Goal: Task Accomplishment & Management: Manage account settings

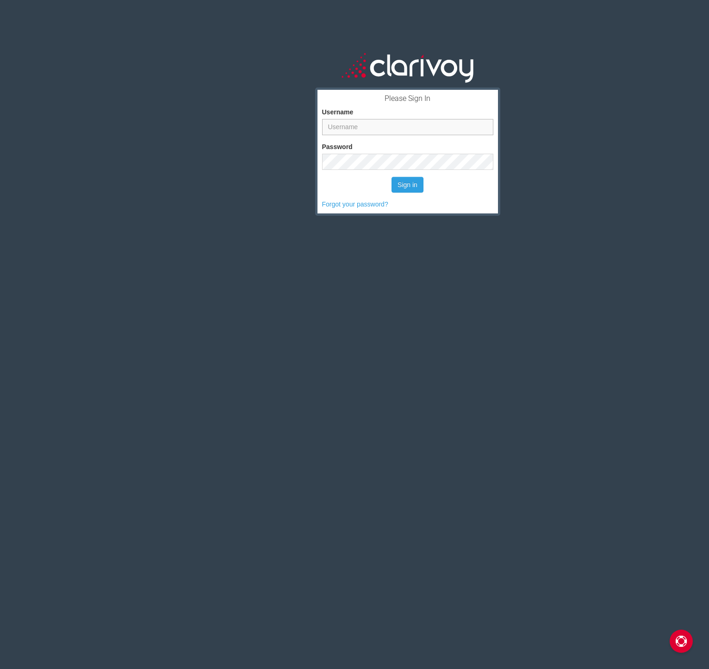
click at [369, 122] on input "Username" at bounding box center [407, 127] width 171 height 16
click at [350, 129] on input "Username" at bounding box center [407, 127] width 171 height 16
type input "[PERSON_NAME][EMAIL_ADDRESS][DOMAIN_NAME]"
click at [412, 187] on button "Sign in" at bounding box center [408, 185] width 32 height 16
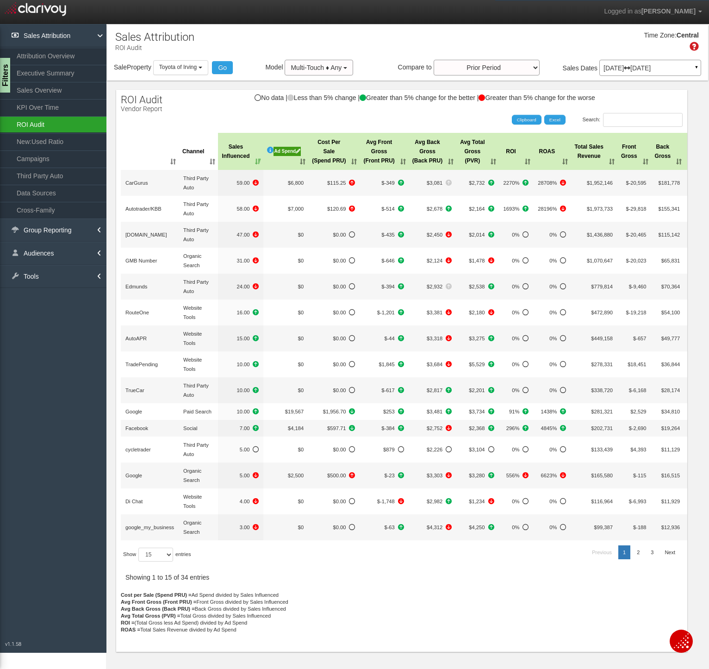
click at [40, 123] on link "ROI Audit" at bounding box center [53, 124] width 106 height 17
click at [36, 124] on link "ROI Audit" at bounding box center [53, 124] width 106 height 17
click at [291, 151] on div "Ad Spend" at bounding box center [287, 151] width 27 height 9
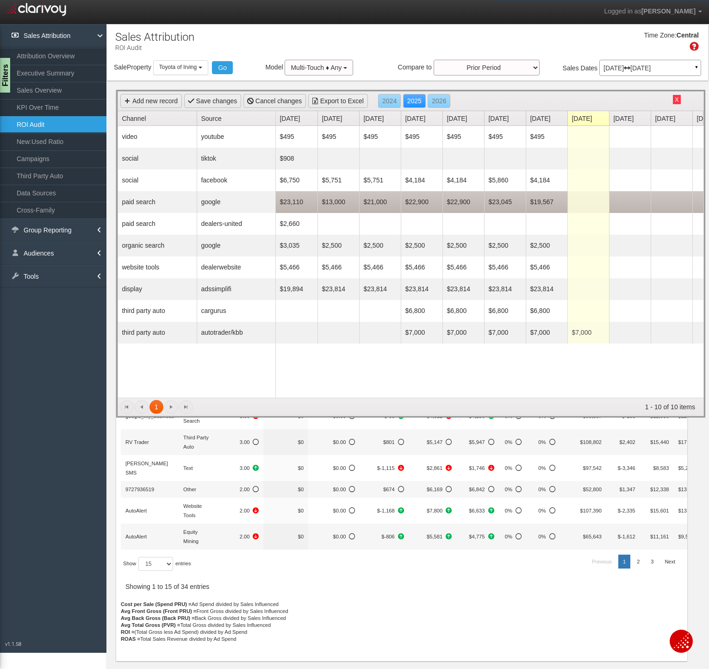
click at [540, 201] on td "$19,567" at bounding box center [547, 202] width 42 height 22
type input "23719"
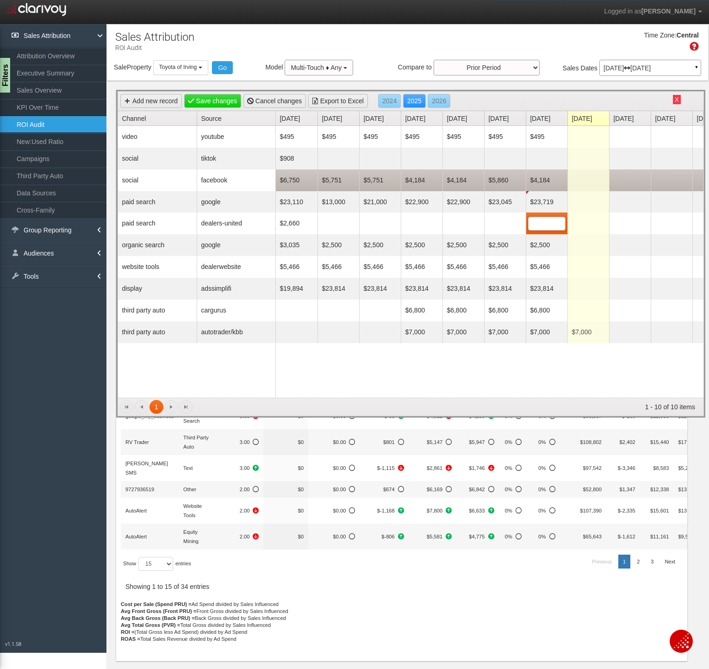
click at [537, 181] on td "$4,184" at bounding box center [547, 180] width 42 height 22
type input "5607"
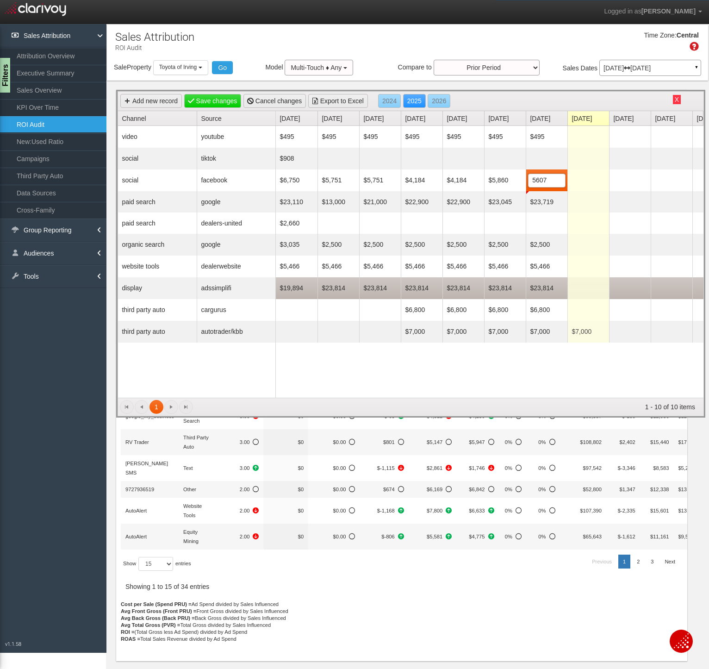
click at [538, 287] on td "$23,814" at bounding box center [547, 288] width 42 height 22
click at [538, 287] on input "23814" at bounding box center [547, 287] width 37 height 13
type input "0"
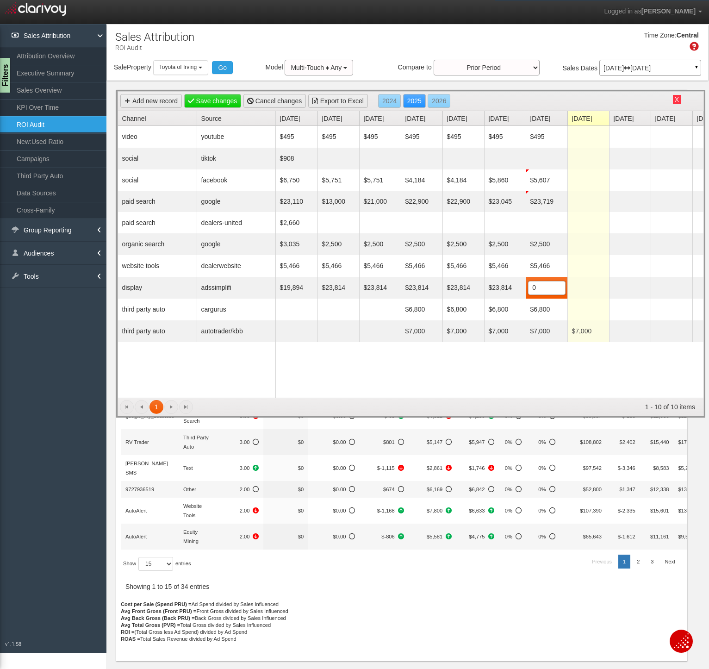
click at [539, 357] on div "$495 $495 $495 $495 $495 $495 $495 Delete $908 Delete $6,750 $5,751 $5,751 $4,1…" at bounding box center [490, 262] width 428 height 272
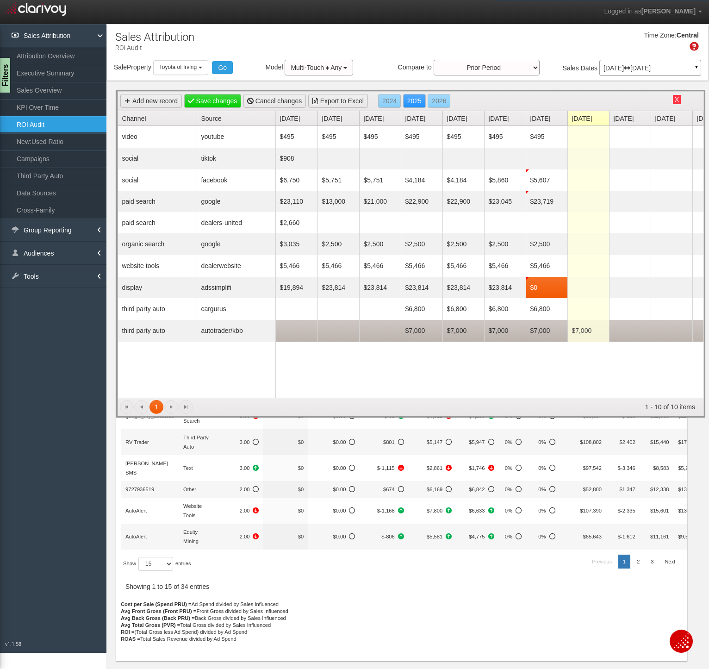
click at [543, 330] on td "$7,000" at bounding box center [547, 331] width 42 height 22
click at [543, 330] on input "7000" at bounding box center [547, 331] width 37 height 13
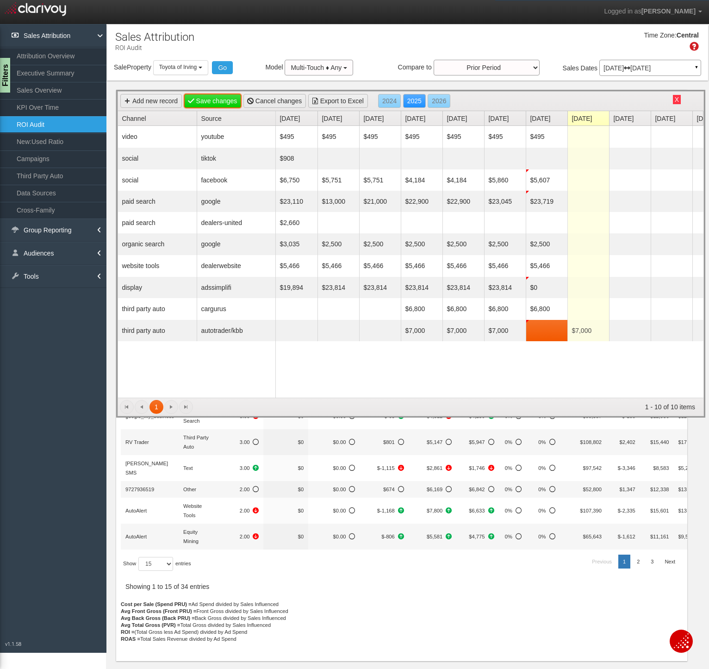
click at [217, 97] on link "Save changes" at bounding box center [212, 101] width 57 height 14
click at [678, 100] on button "X" at bounding box center [677, 99] width 8 height 9
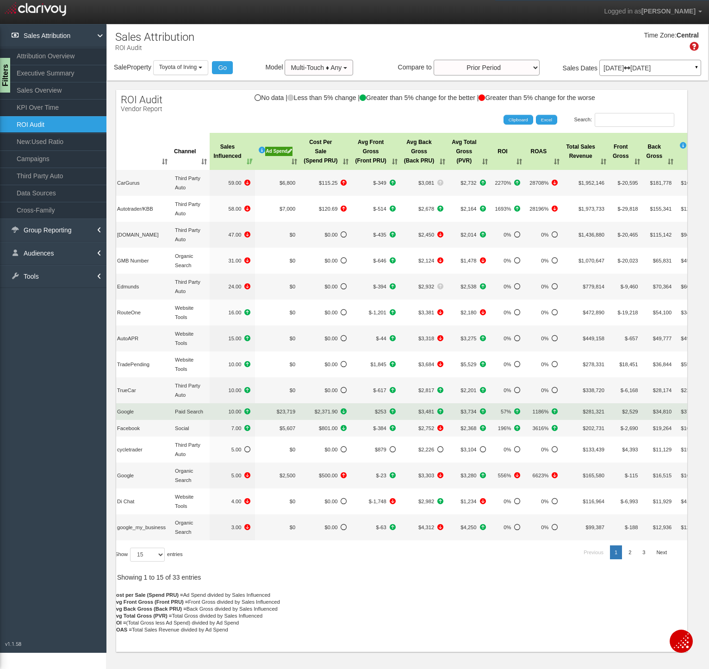
scroll to position [0, 6]
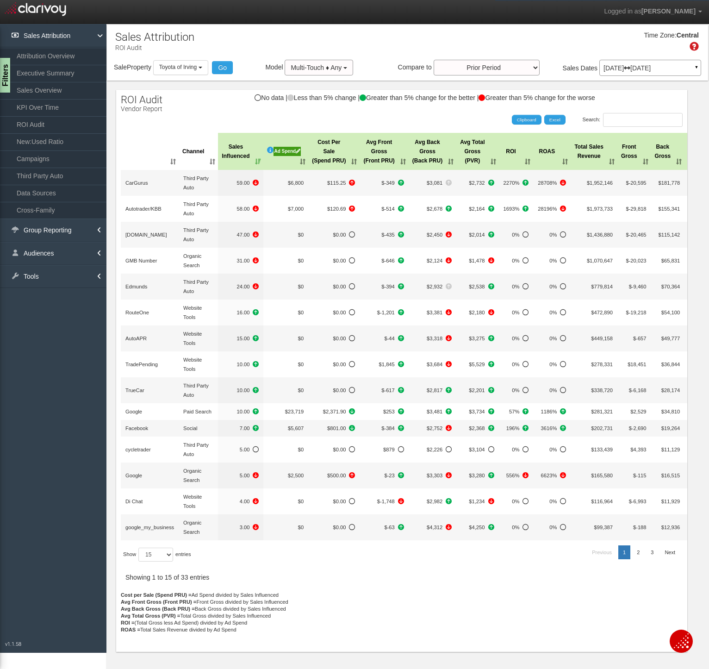
click at [298, 151] on icon at bounding box center [298, 151] width 5 height 5
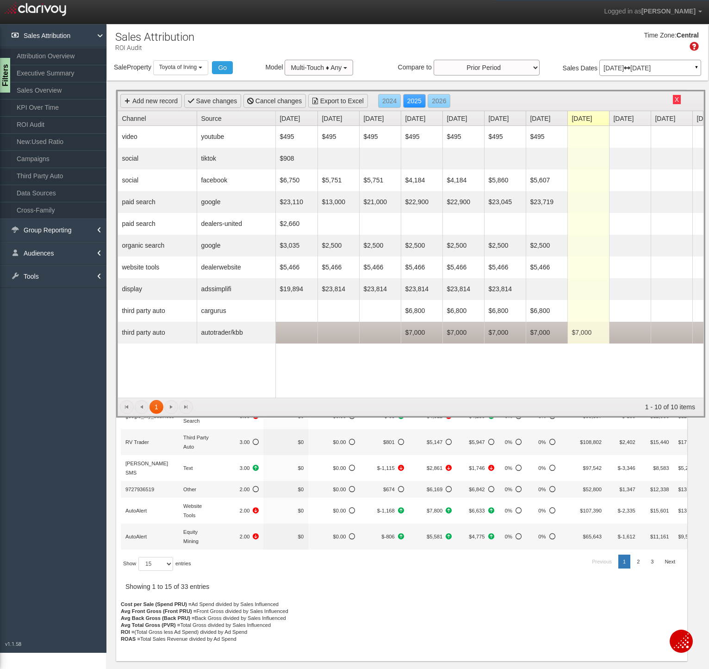
click at [538, 332] on td "$7,000" at bounding box center [547, 333] width 42 height 22
type input "0"
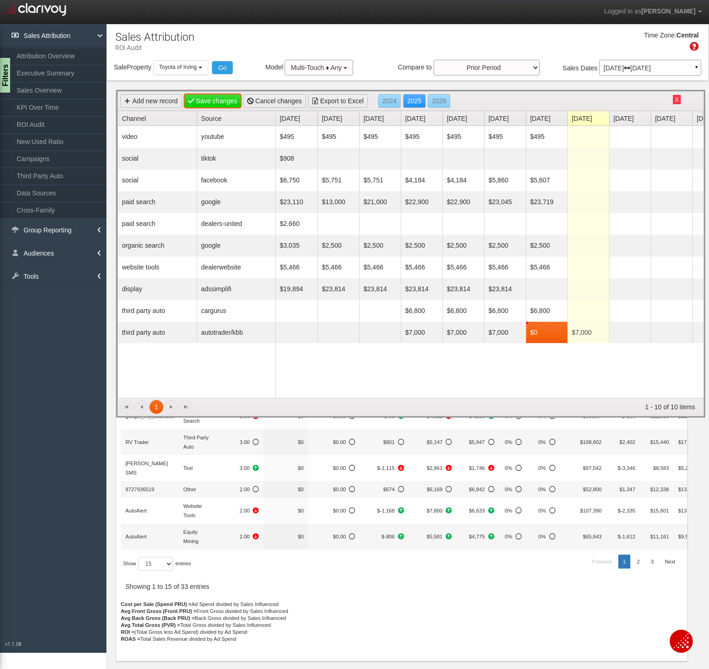
click at [218, 101] on link "Save changes" at bounding box center [212, 101] width 57 height 14
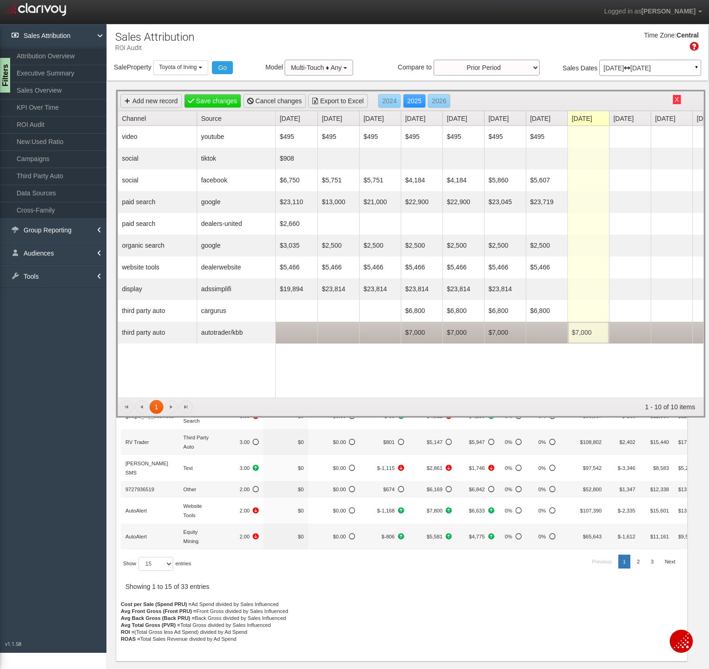
click at [586, 331] on td "$7,000" at bounding box center [589, 333] width 42 height 22
type input "0"
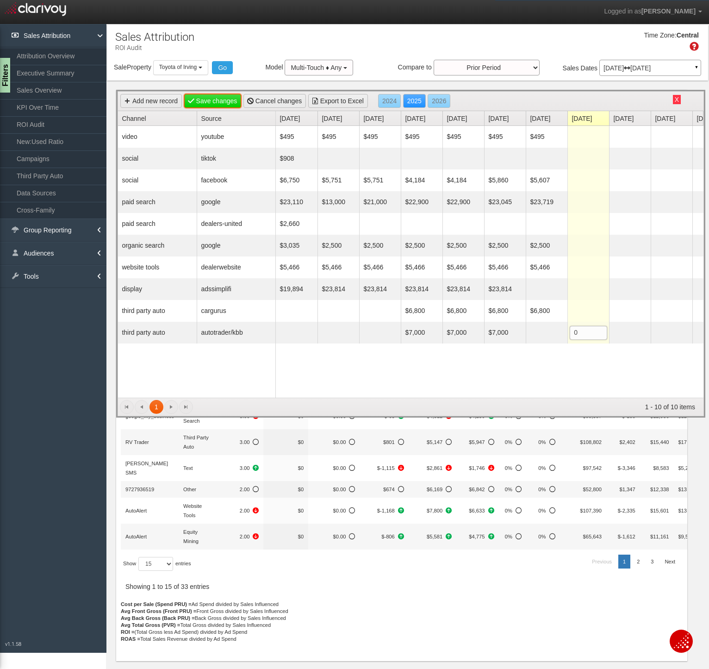
click at [223, 98] on link "Save changes" at bounding box center [212, 101] width 57 height 14
click at [676, 99] on button "X" at bounding box center [677, 99] width 8 height 9
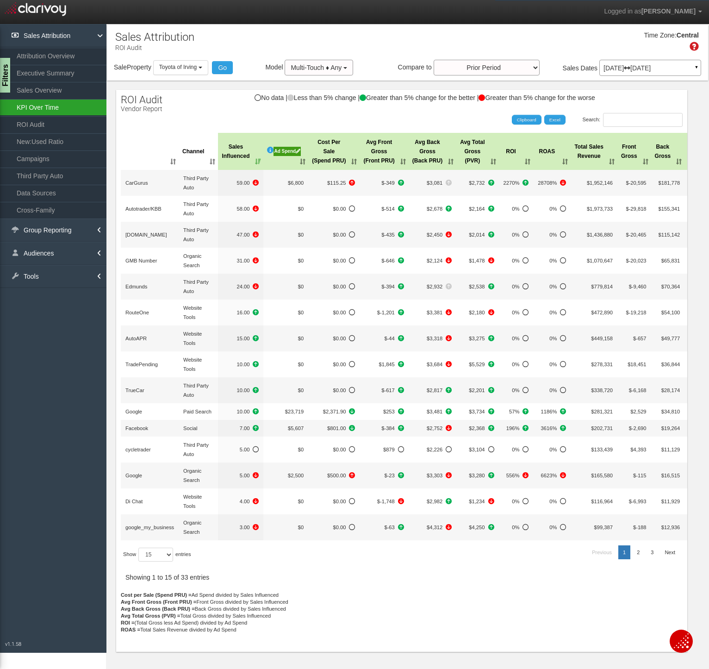
click at [39, 106] on link "KPI Over Time" at bounding box center [53, 107] width 106 height 17
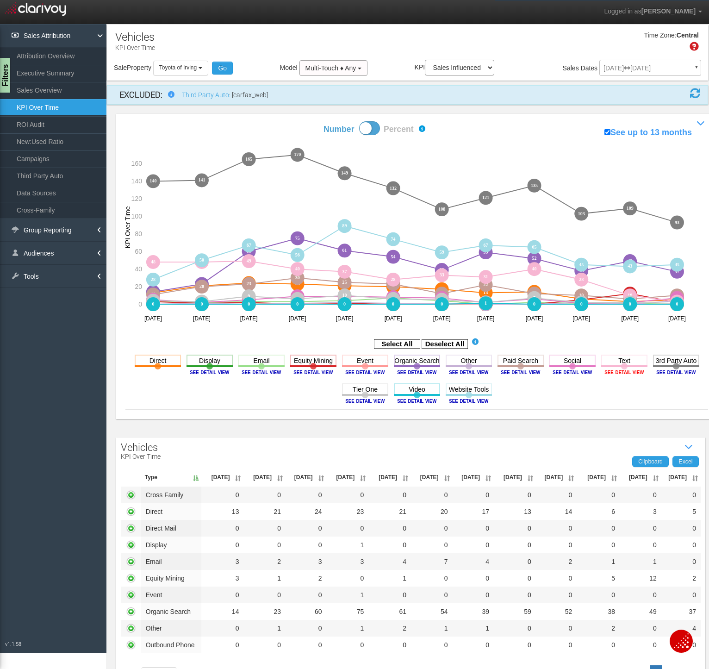
click at [615, 372] on image at bounding box center [625, 372] width 42 height 6
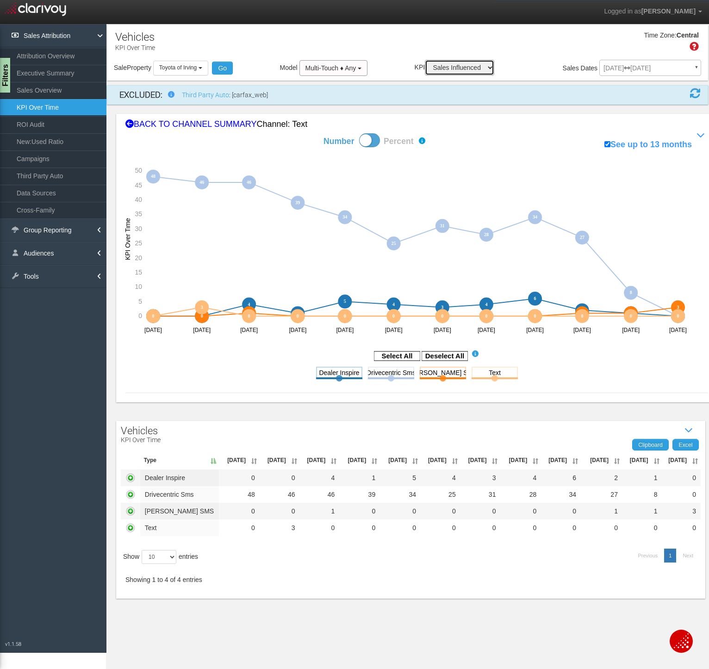
click at [464, 68] on select "Sales Influenced Ad Spend Cost Per Sale" at bounding box center [459, 68] width 69 height 16
click at [331, 69] on span "Multi-Touch ♦ Any" at bounding box center [331, 67] width 51 height 7
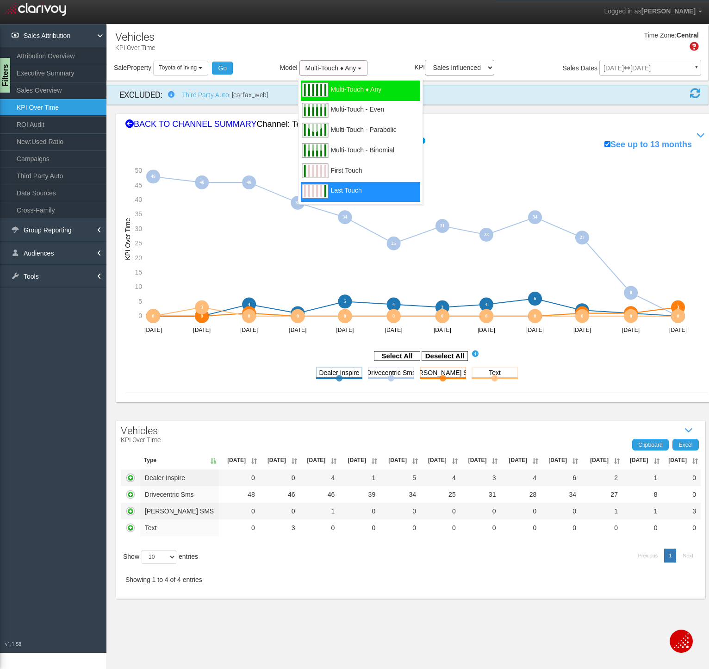
click at [365, 186] on div "Last Touch" at bounding box center [360, 192] width 119 height 20
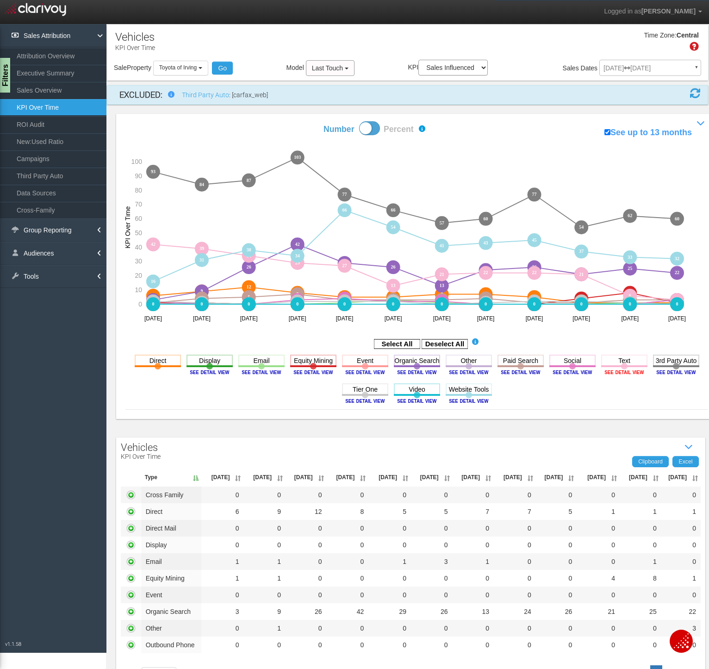
click at [627, 372] on image at bounding box center [625, 372] width 42 height 6
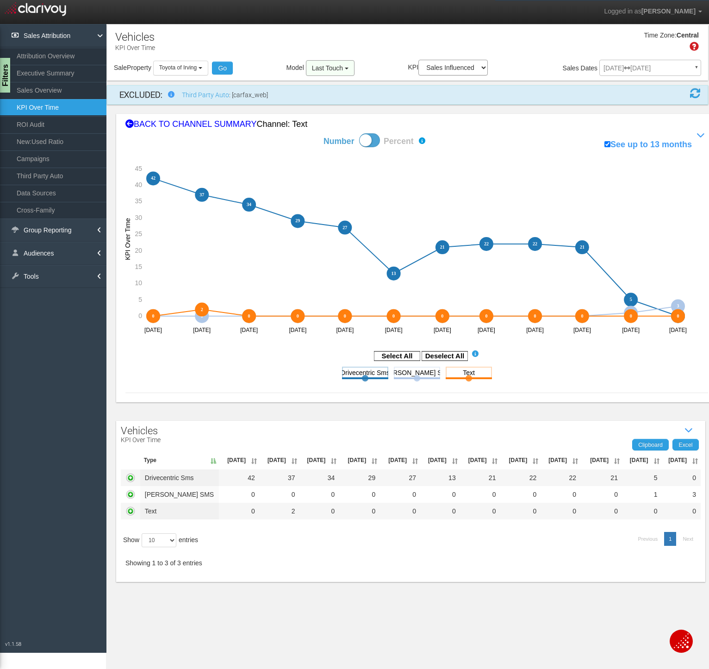
click at [331, 67] on span "Last Touch" at bounding box center [327, 67] width 31 height 7
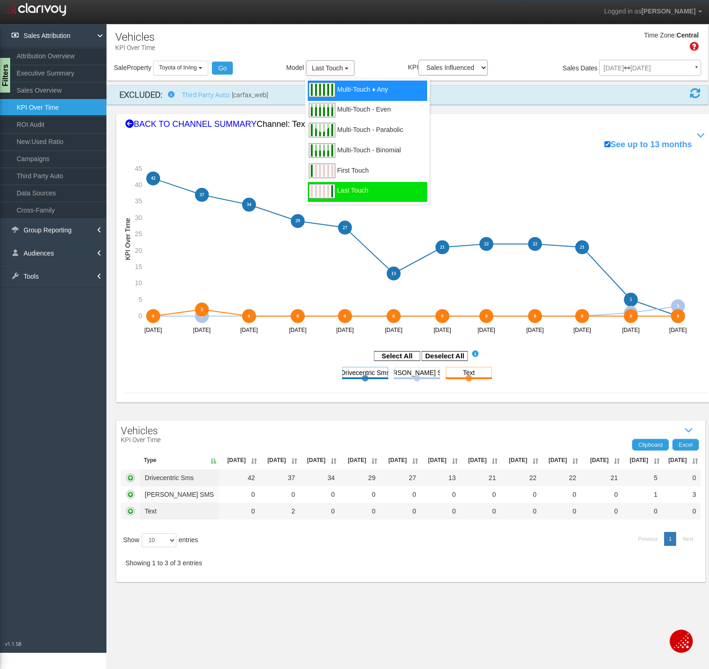
click at [350, 89] on span "Multi-Touch ♦ Any" at bounding box center [362, 95] width 51 height 12
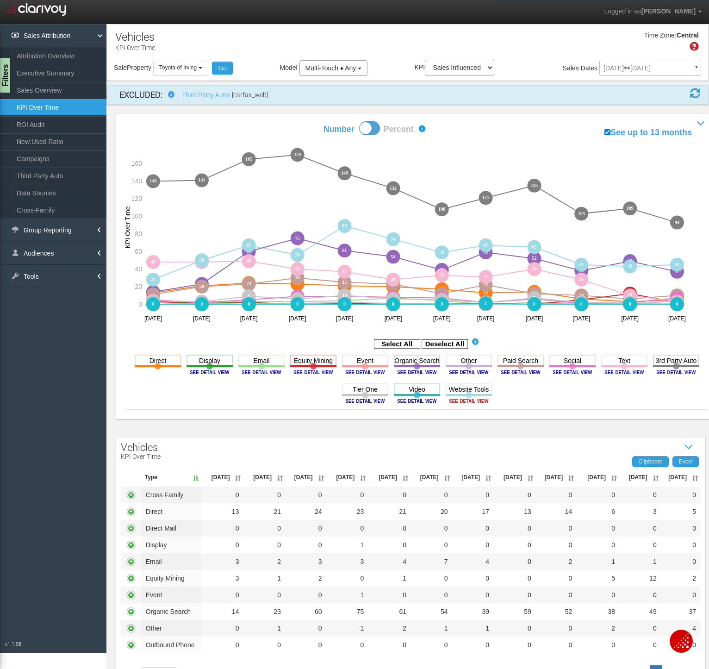
click at [468, 400] on image at bounding box center [469, 401] width 42 height 6
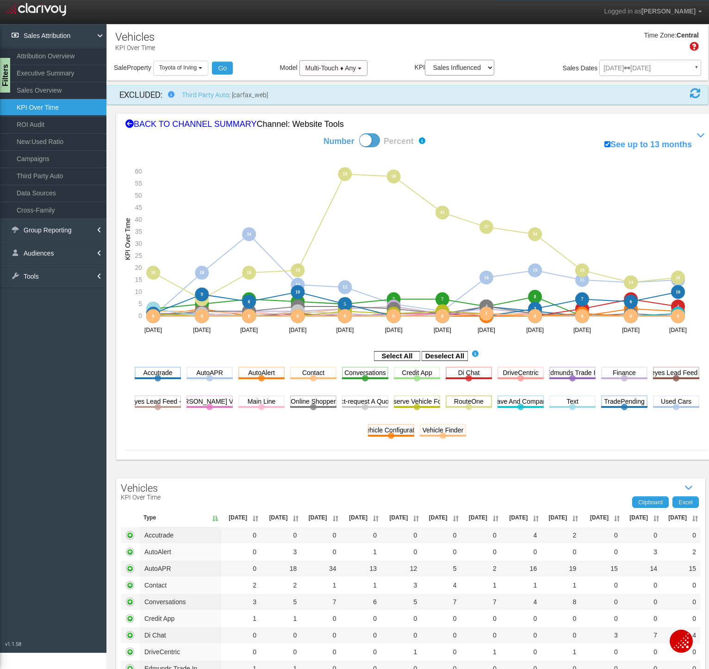
click at [477, 407] on rect at bounding box center [469, 401] width 46 height 12
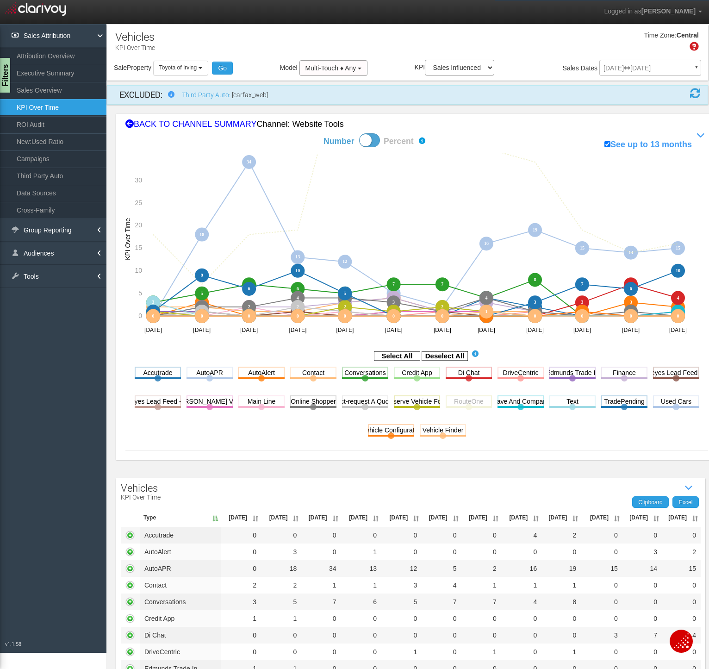
click at [477, 407] on rect at bounding box center [469, 401] width 46 height 12
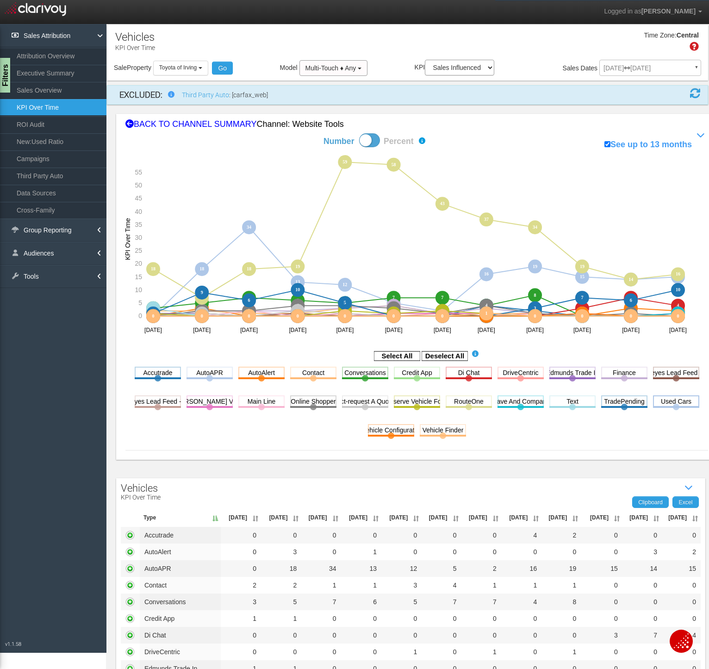
click at [671, 406] on rect at bounding box center [676, 401] width 46 height 12
click at [672, 406] on rect at bounding box center [676, 401] width 46 height 12
click at [449, 355] on rect at bounding box center [445, 355] width 46 height 9
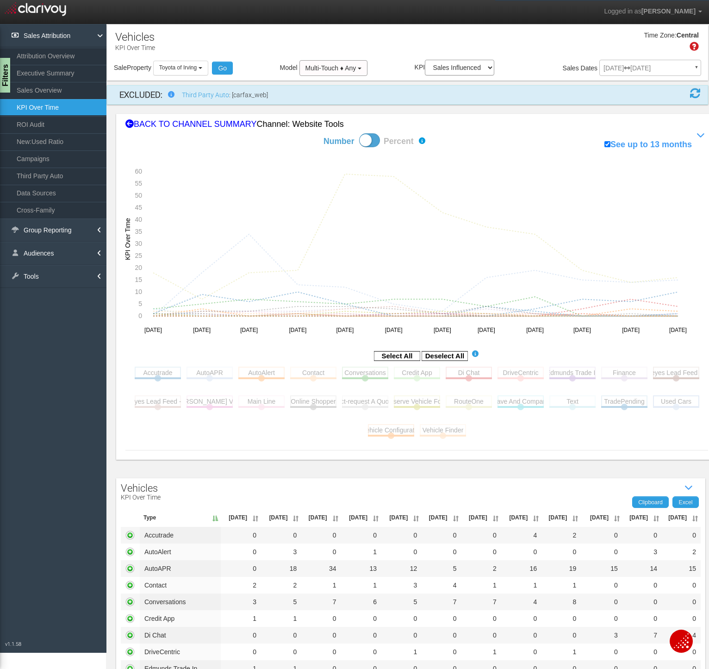
click at [675, 403] on rect at bounding box center [676, 401] width 46 height 12
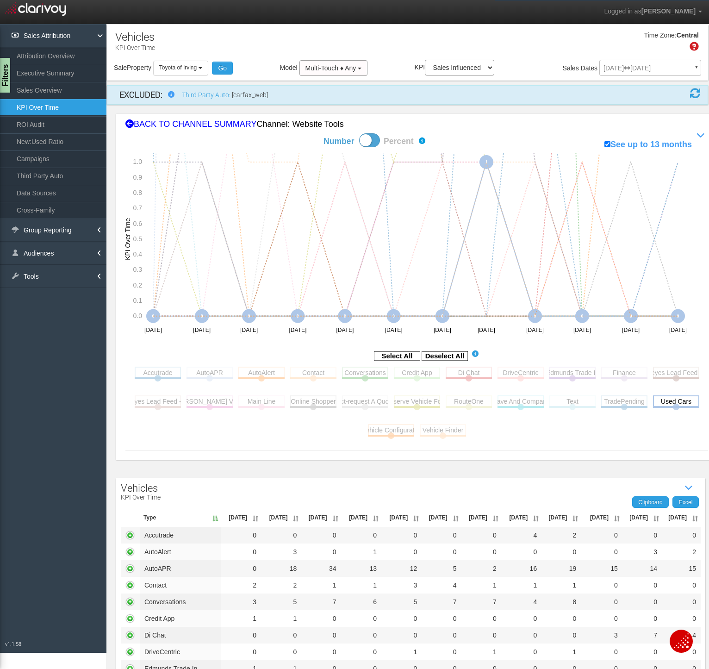
click at [675, 403] on rect at bounding box center [676, 401] width 46 height 12
click at [400, 354] on rect at bounding box center [397, 355] width 46 height 9
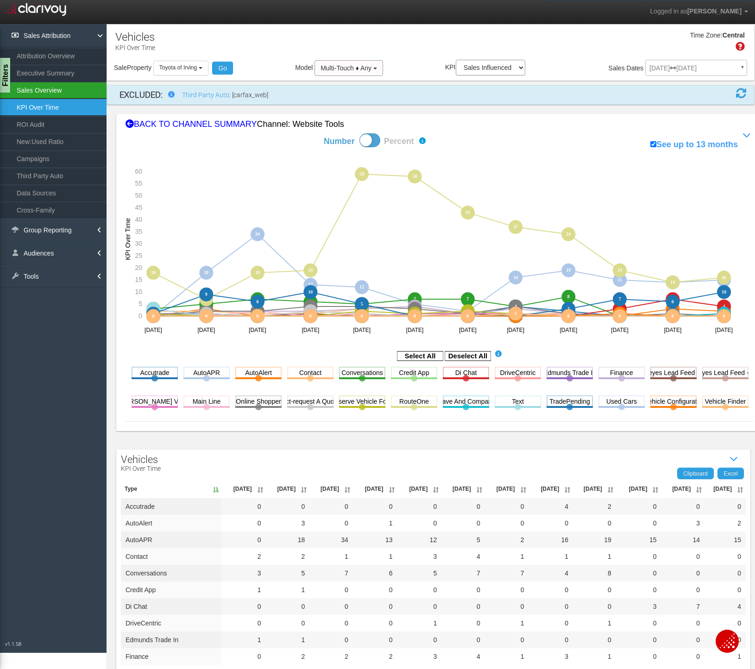
click at [40, 88] on link "Sales Overview" at bounding box center [53, 90] width 106 height 17
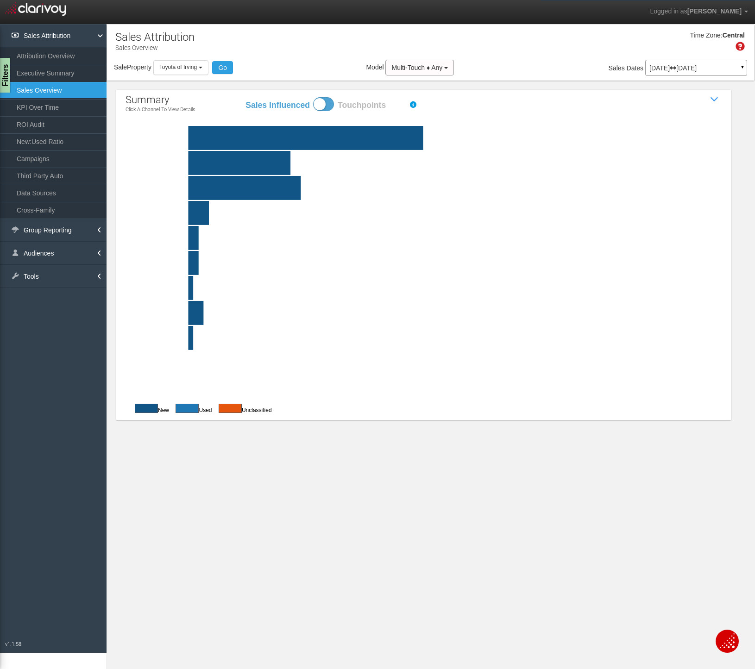
click at [669, 67] on p "[DATE] [DATE]" at bounding box center [696, 68] width 94 height 6
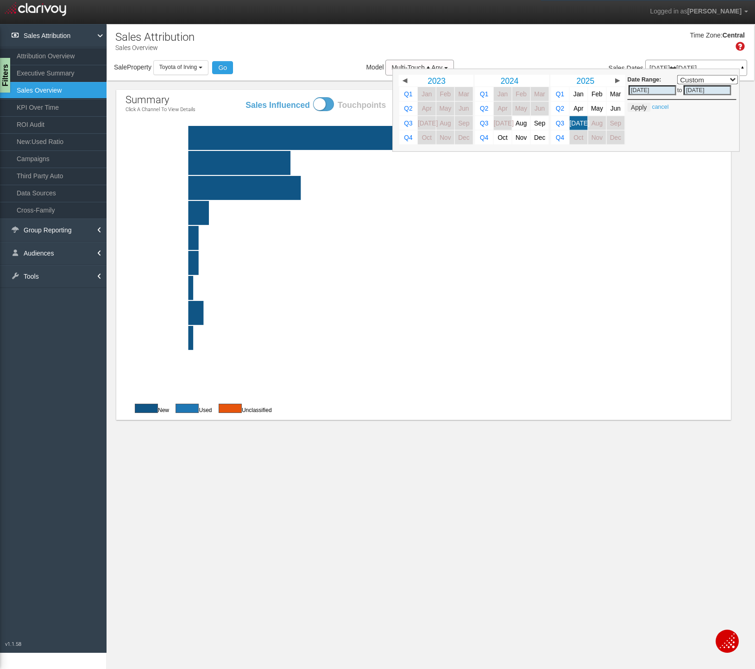
click at [642, 193] on rect at bounding box center [446, 188] width 596 height 24
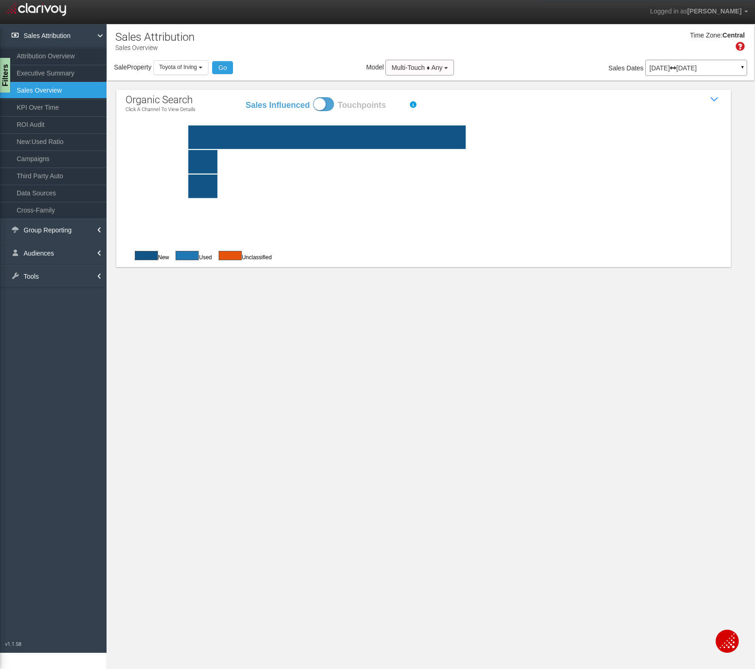
click at [153, 109] on p "Click a channel to view details" at bounding box center [160, 110] width 70 height 6
click at [130, 110] on p "Click a channel to view details" at bounding box center [160, 110] width 70 height 6
click at [394, 208] on rect at bounding box center [446, 211] width 596 height 24
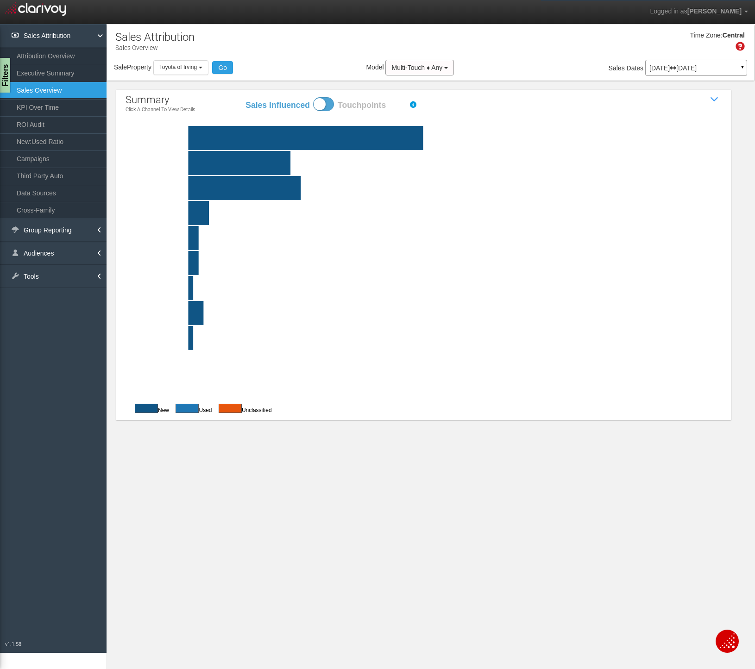
click at [242, 140] on rect at bounding box center [446, 138] width 596 height 24
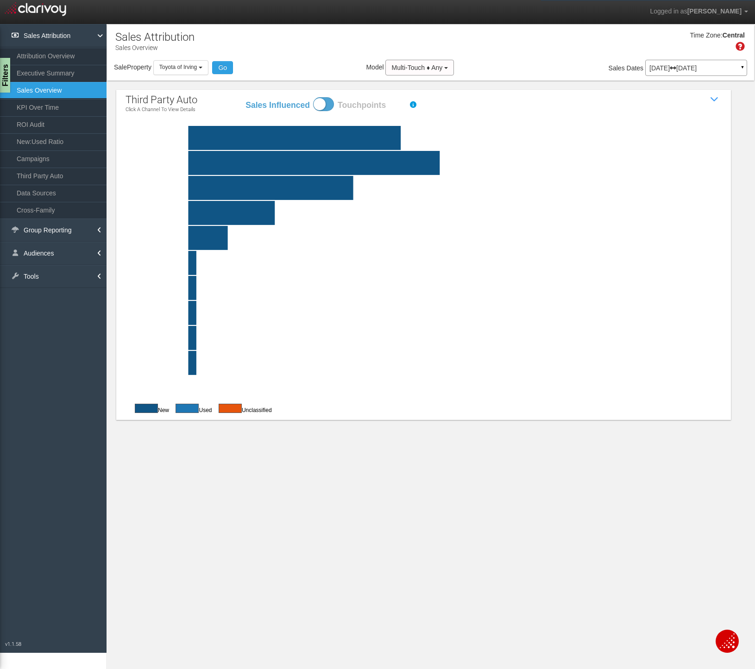
click at [445, 133] on rect at bounding box center [446, 138] width 596 height 24
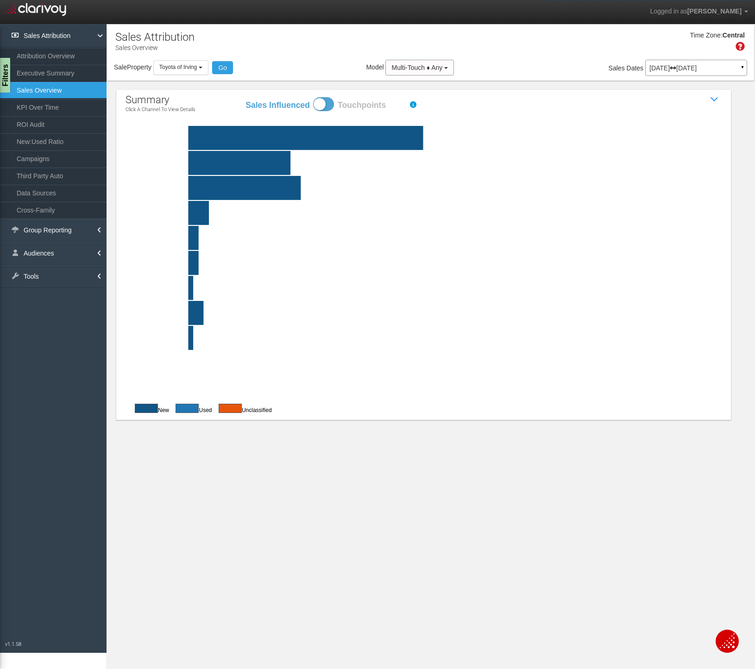
click at [444, 133] on rect at bounding box center [446, 138] width 596 height 24
click at [675, 66] on p "[DATE] [DATE]" at bounding box center [696, 68] width 94 height 6
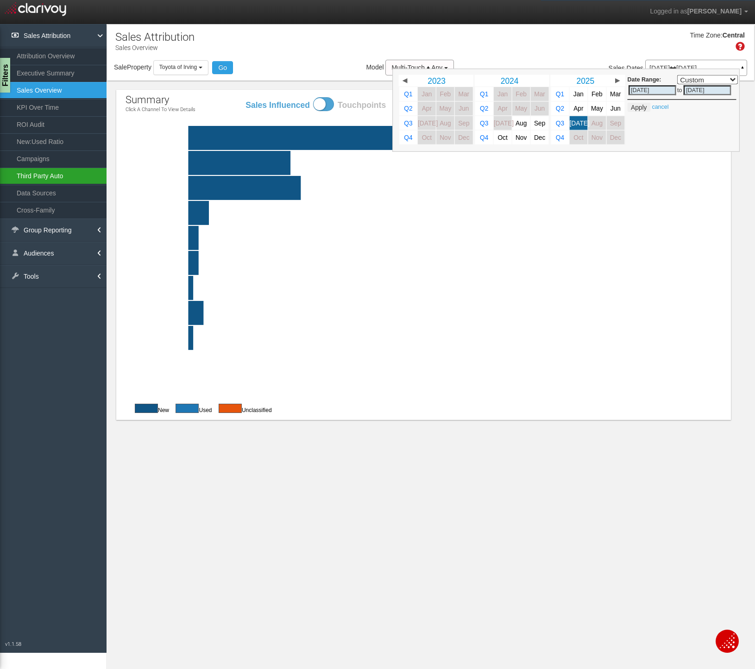
click at [45, 175] on link "Third Party Auto" at bounding box center [53, 176] width 106 height 17
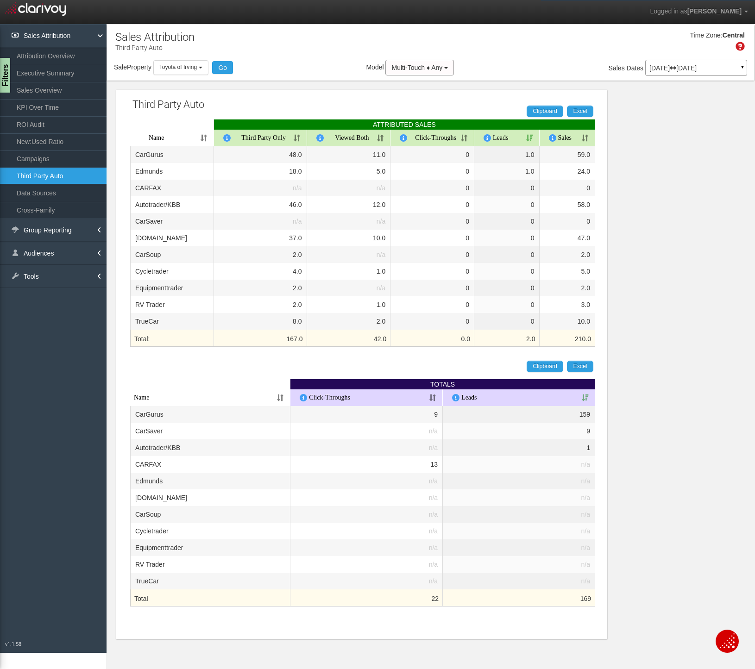
click at [672, 65] on p "[DATE] [DATE]" at bounding box center [696, 68] width 94 height 6
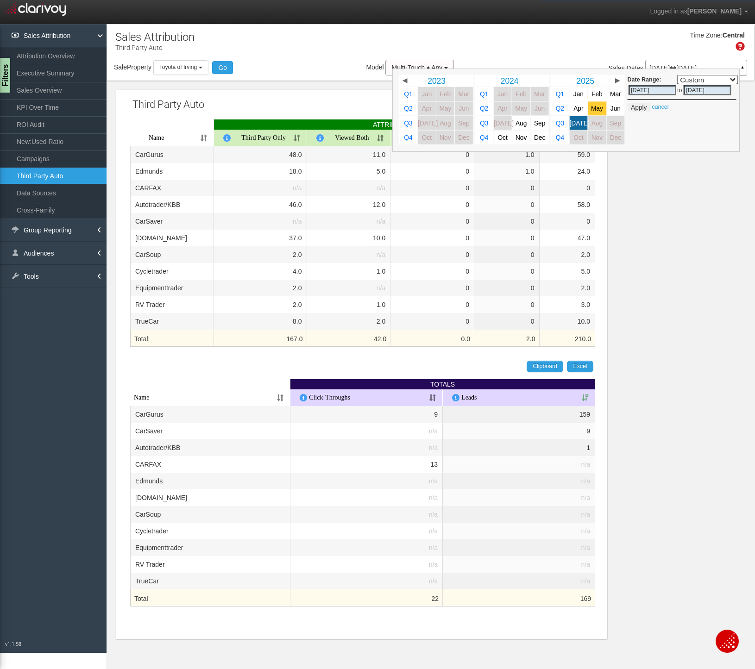
click at [596, 105] on span "May" at bounding box center [597, 108] width 12 height 7
select select ","
type input "[DATE]"
click at [580, 124] on span "[DATE]" at bounding box center [579, 122] width 20 height 7
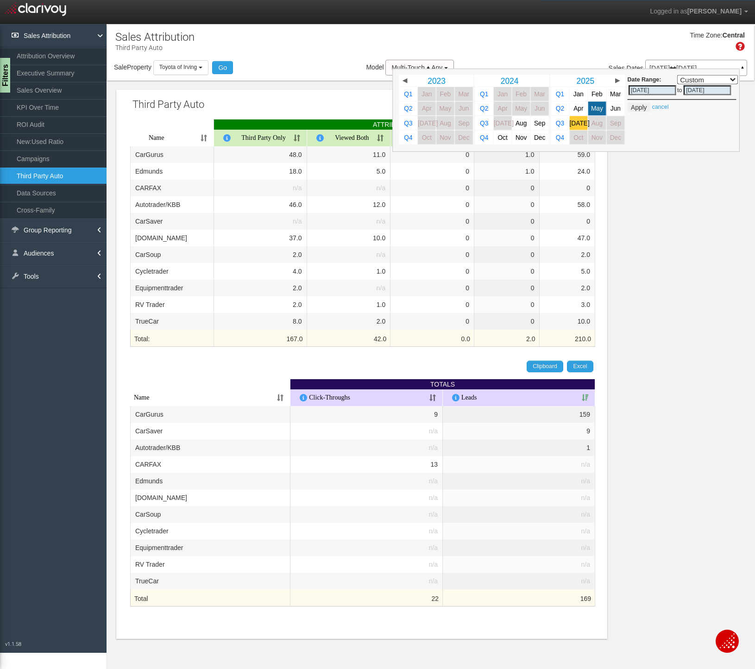
select select ","
type input "[DATE]"
click at [640, 107] on button "Apply" at bounding box center [638, 107] width 23 height 9
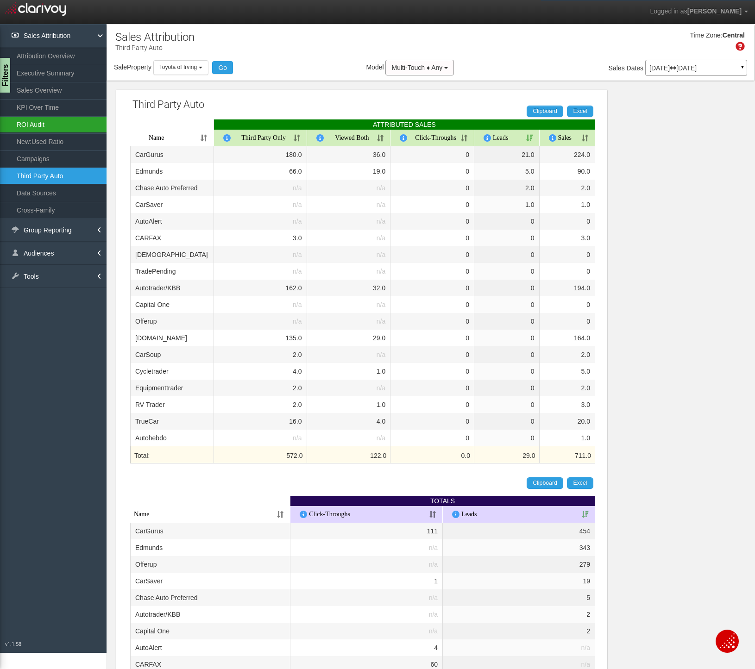
click at [37, 124] on link "ROI Audit" at bounding box center [53, 124] width 106 height 17
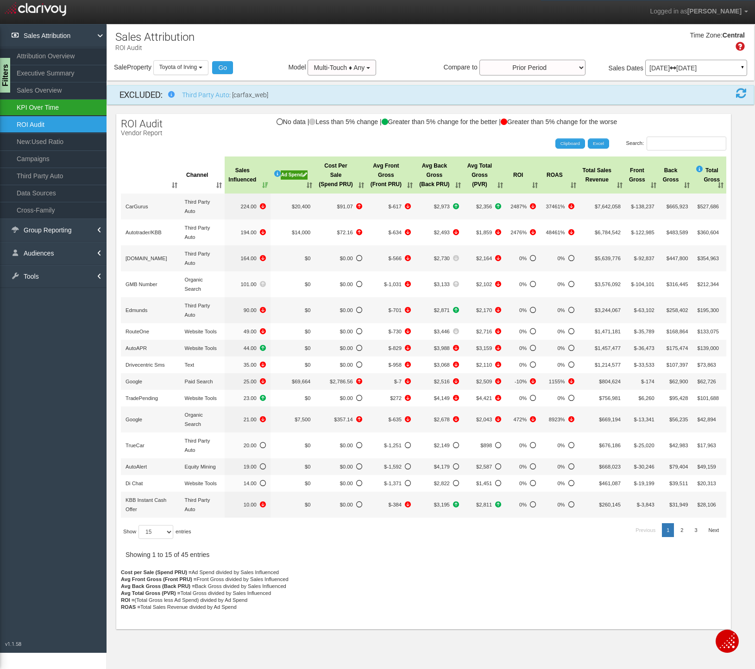
click at [37, 107] on link "KPI Over Time" at bounding box center [53, 107] width 106 height 17
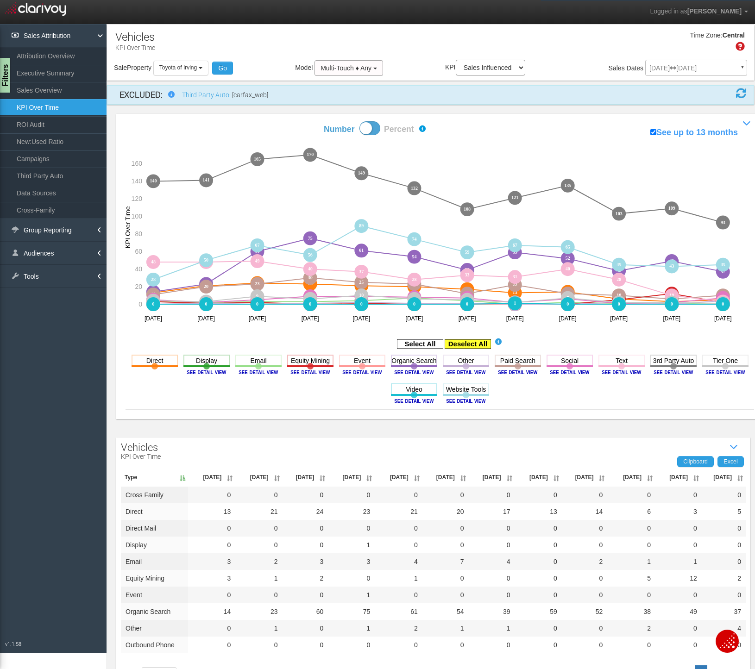
click at [468, 343] on rect at bounding box center [467, 343] width 46 height 9
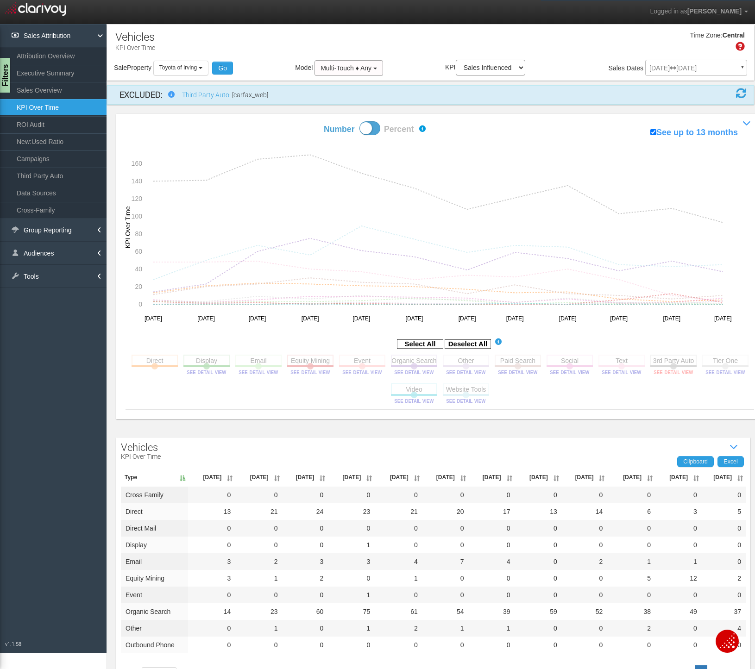
click at [679, 372] on image at bounding box center [673, 372] width 42 height 6
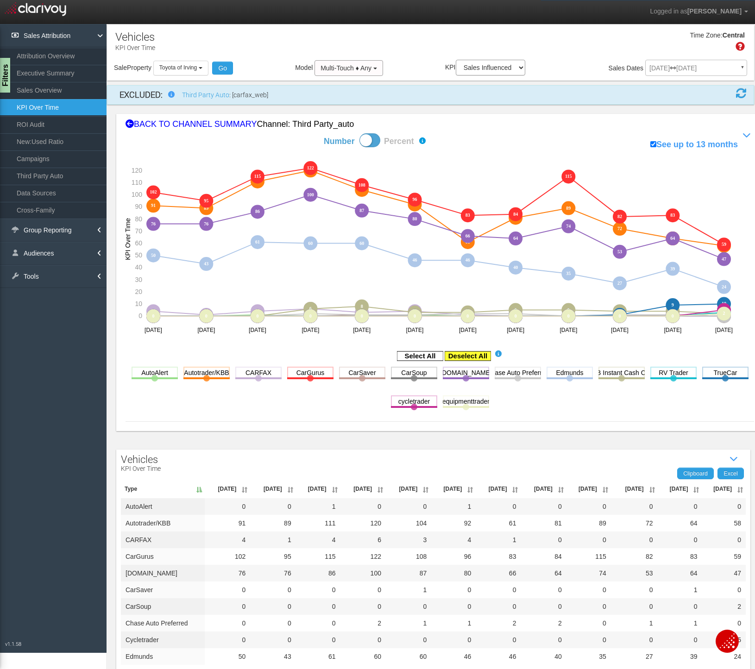
click at [468, 354] on rect at bounding box center [467, 355] width 46 height 9
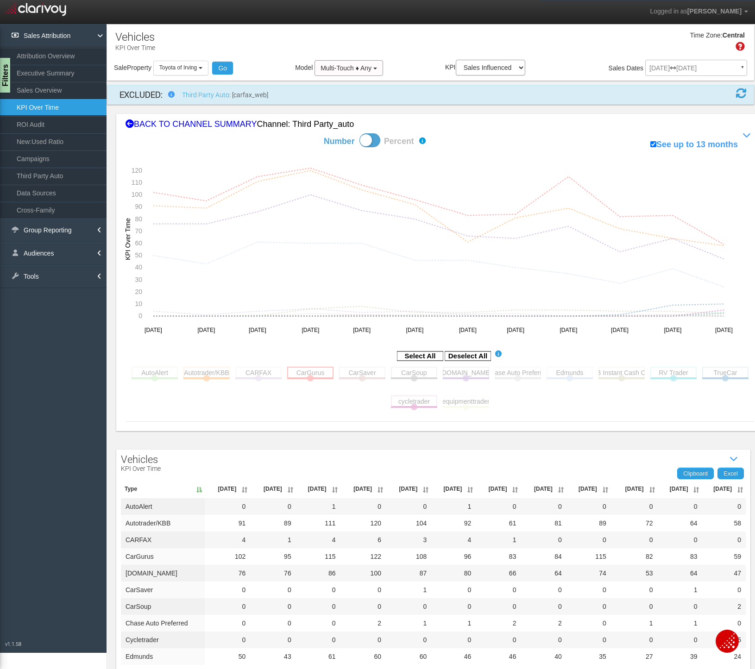
click at [309, 375] on rect at bounding box center [310, 373] width 46 height 12
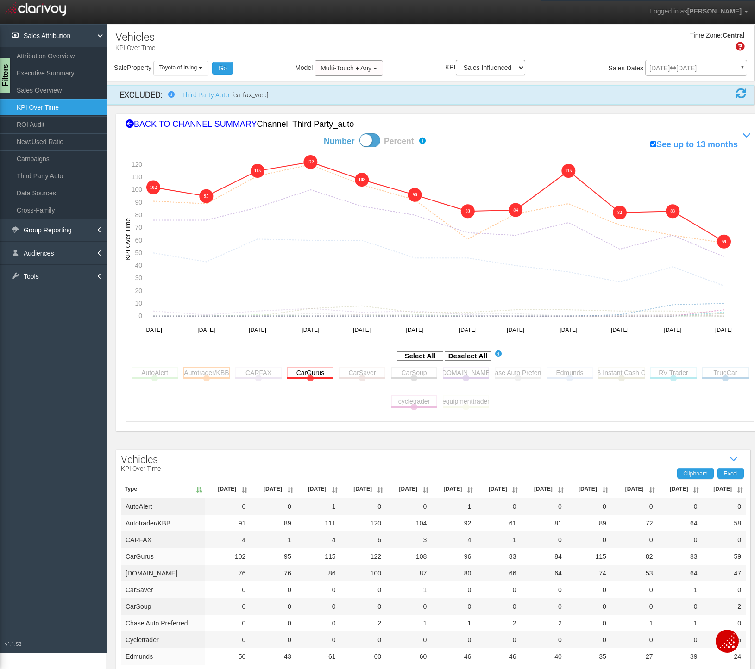
click at [207, 375] on rect at bounding box center [206, 373] width 46 height 12
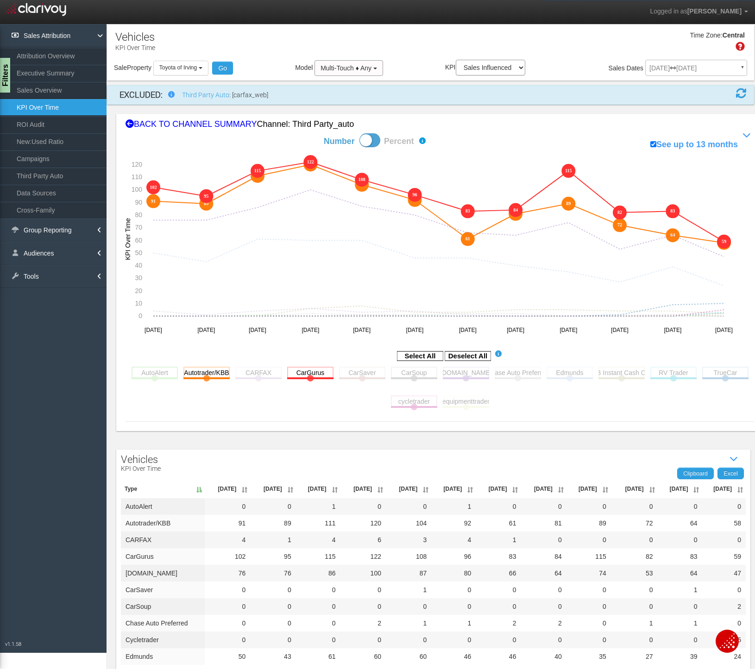
click at [158, 373] on rect at bounding box center [154, 373] width 46 height 12
click at [460, 374] on rect at bounding box center [466, 373] width 46 height 12
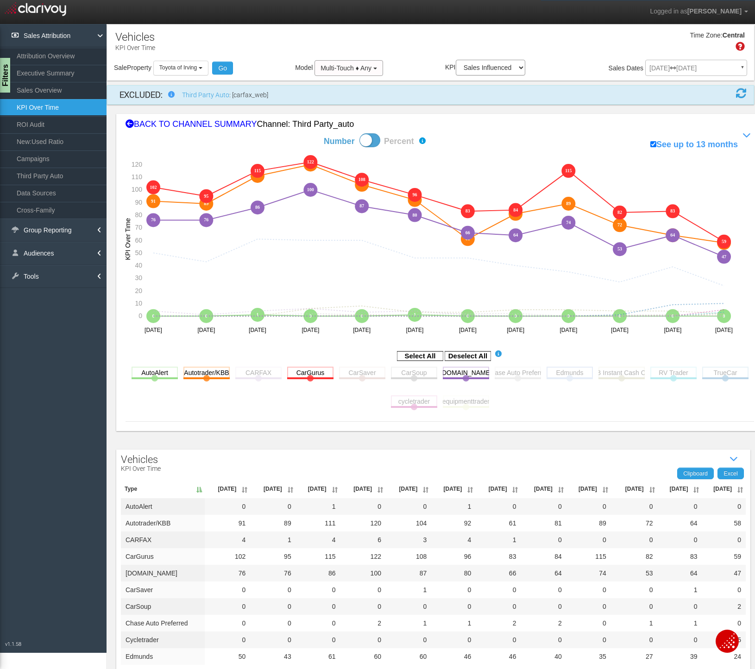
click at [569, 374] on rect at bounding box center [569, 373] width 46 height 12
click at [178, 124] on div "BACK TO CHANNEL SUMMARY Channel: third party_auto" at bounding box center [439, 125] width 628 height 12
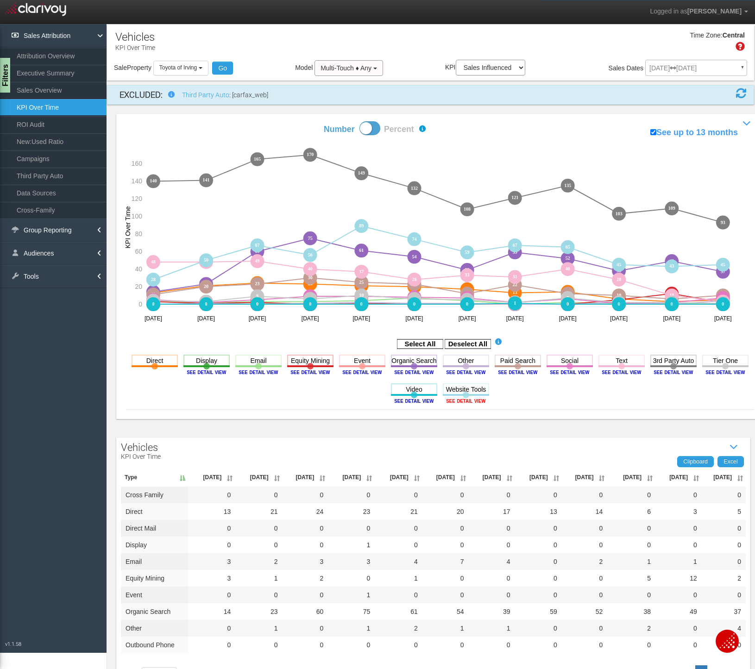
click at [462, 400] on image at bounding box center [466, 401] width 42 height 6
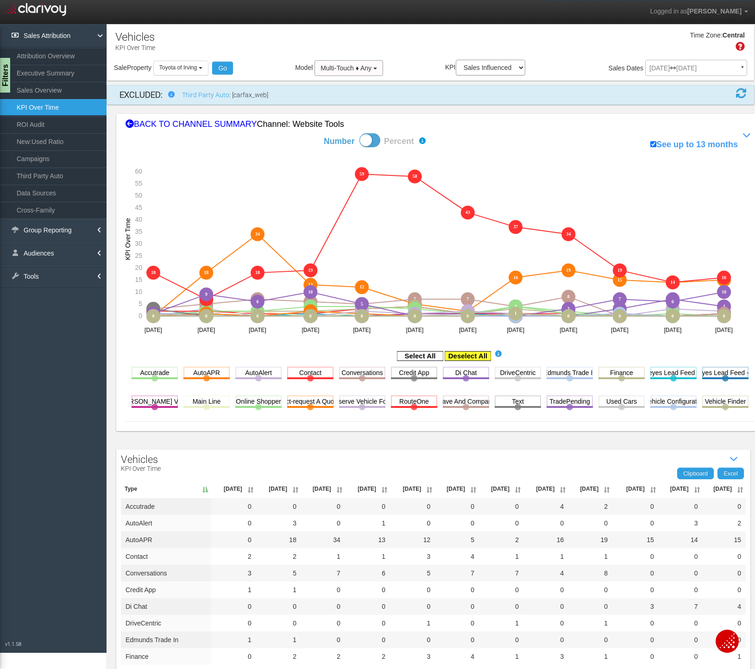
click at [461, 355] on rect at bounding box center [467, 355] width 46 height 9
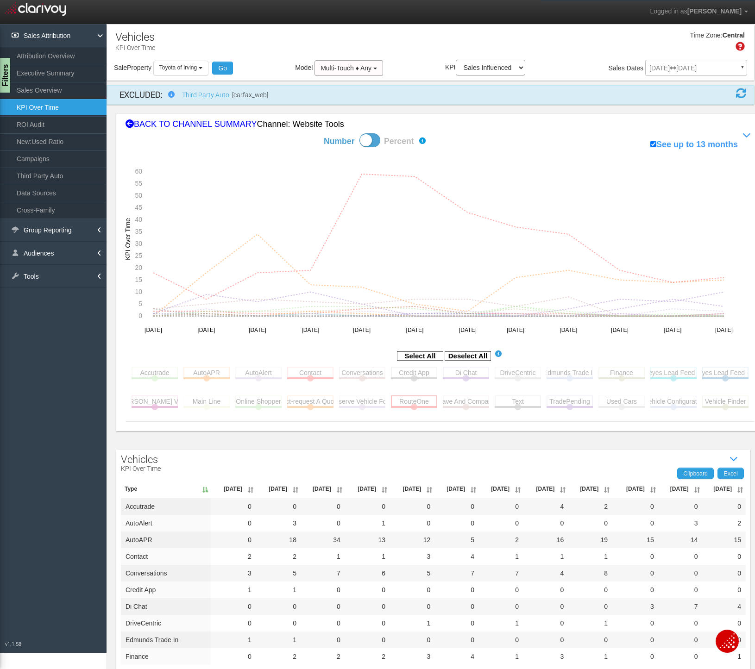
click at [412, 399] on rect at bounding box center [414, 401] width 46 height 12
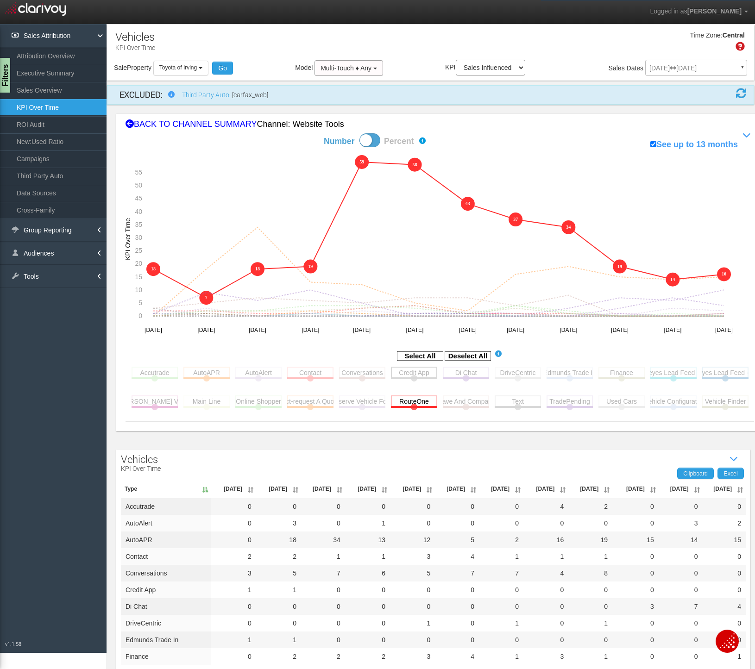
click at [412, 372] on rect at bounding box center [414, 373] width 46 height 12
click at [208, 374] on rect at bounding box center [206, 373] width 46 height 12
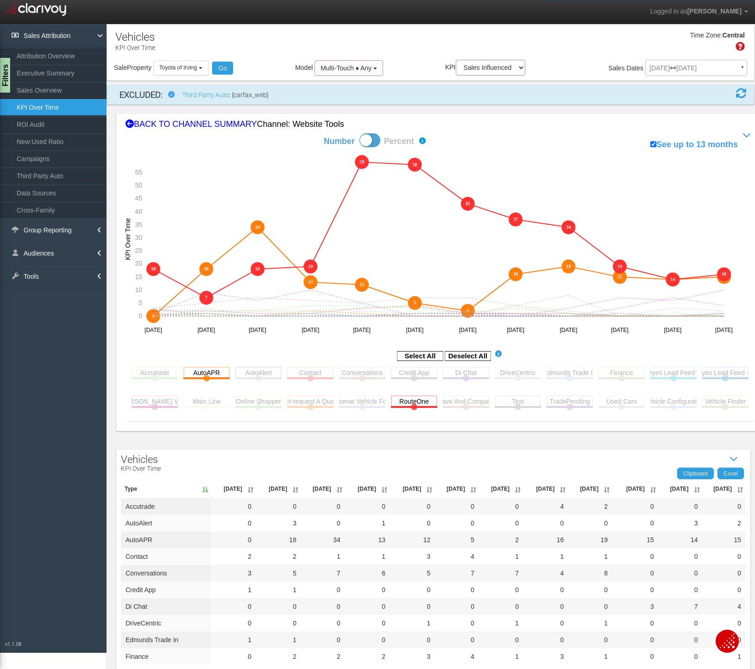
click at [260, 373] on rect at bounding box center [258, 373] width 46 height 12
click at [519, 400] on rect at bounding box center [517, 401] width 46 height 12
click at [518, 372] on rect at bounding box center [517, 373] width 46 height 12
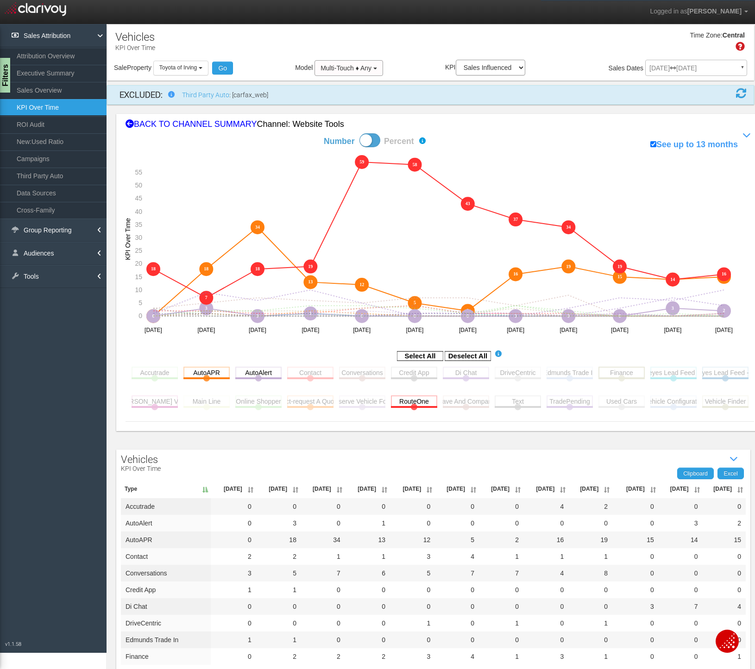
click at [625, 373] on rect at bounding box center [621, 373] width 46 height 12
click at [360, 376] on rect at bounding box center [362, 373] width 46 height 12
click at [464, 375] on rect at bounding box center [466, 373] width 46 height 12
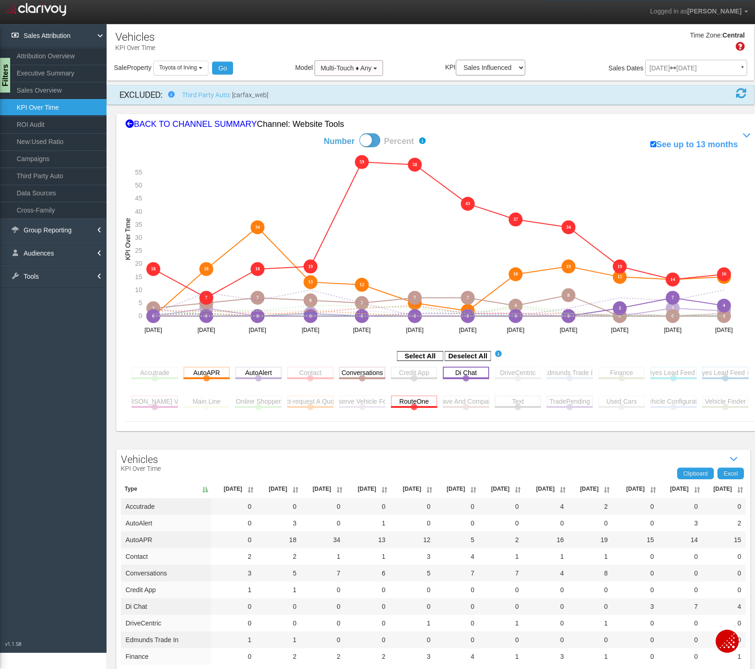
click at [464, 375] on rect at bounding box center [466, 373] width 46 height 12
click at [516, 376] on rect at bounding box center [517, 373] width 46 height 12
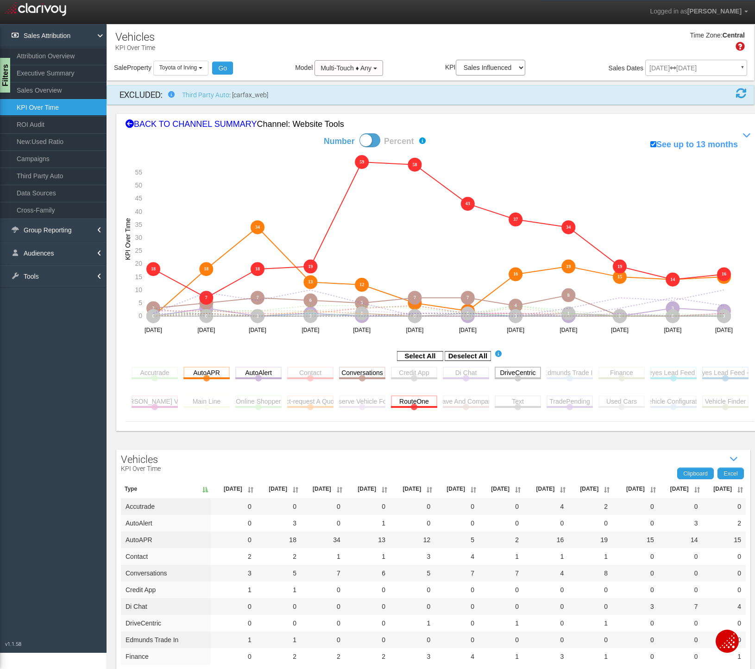
click at [516, 376] on rect at bounding box center [517, 373] width 46 height 12
click at [176, 122] on div "BACK TO CHANNEL SUMMARY Channel: website tools" at bounding box center [439, 125] width 628 height 12
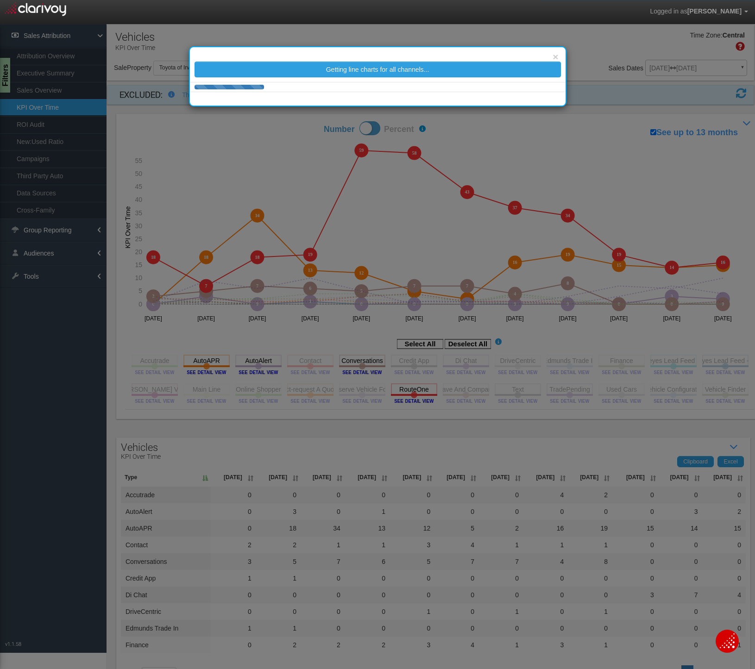
click at [176, 122] on div "× Getting line charts for all channels..." at bounding box center [377, 334] width 755 height 669
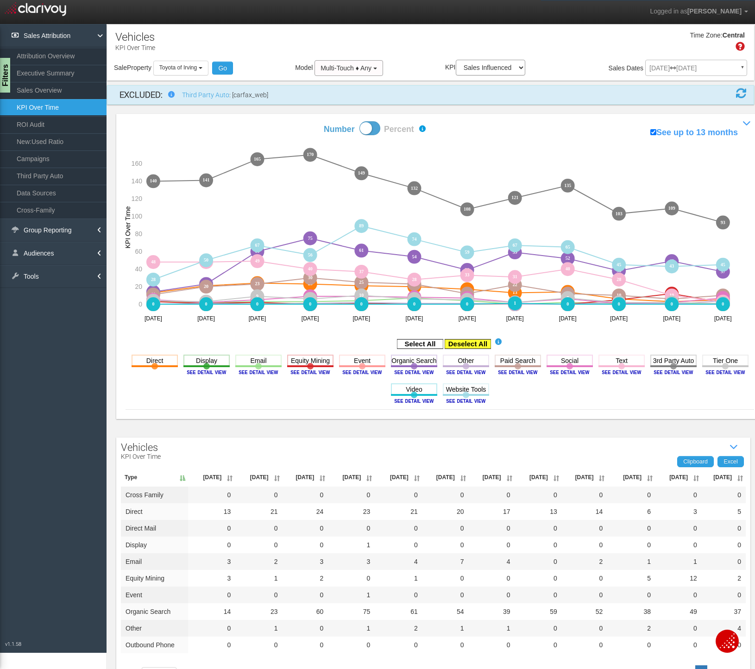
click at [468, 341] on rect at bounding box center [467, 343] width 46 height 9
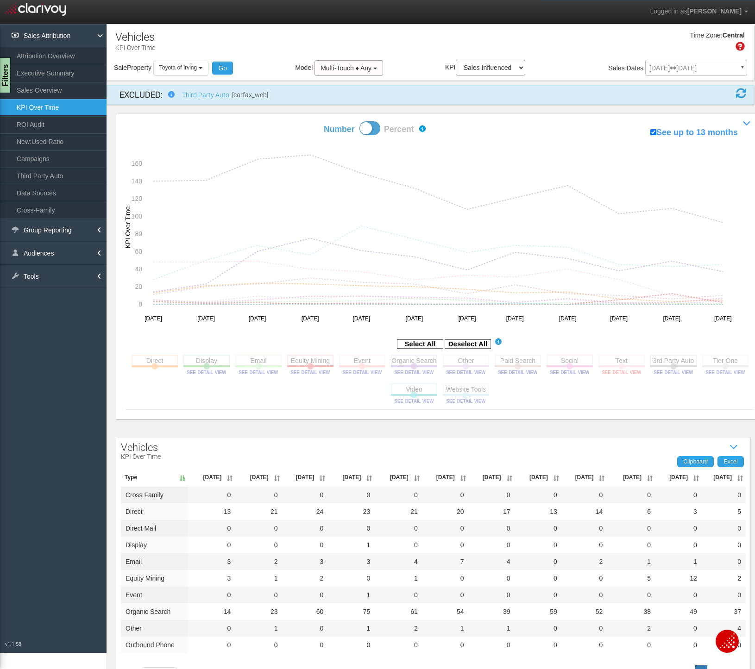
click at [616, 373] on image at bounding box center [621, 372] width 42 height 6
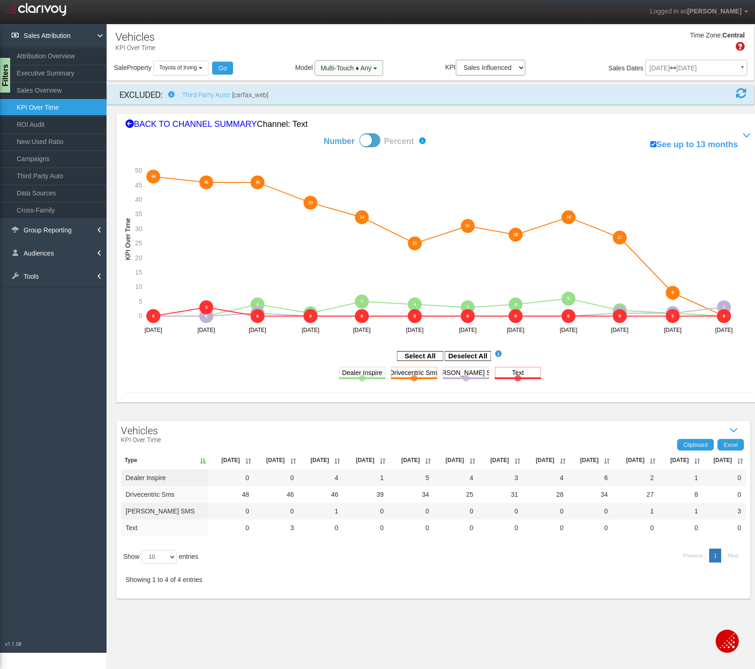
click at [365, 66] on span "Multi-Touch ♦ Any" at bounding box center [345, 67] width 51 height 7
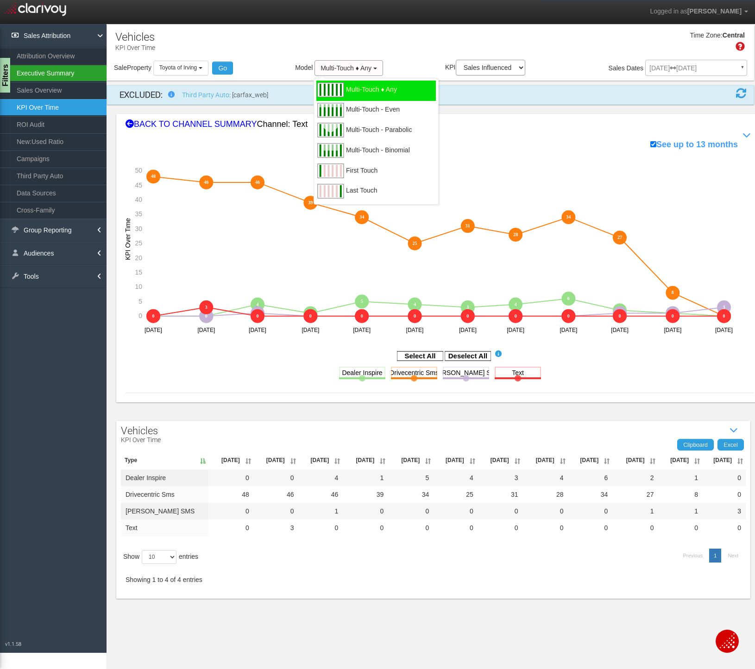
click at [40, 70] on link "Executive Summary" at bounding box center [53, 73] width 106 height 17
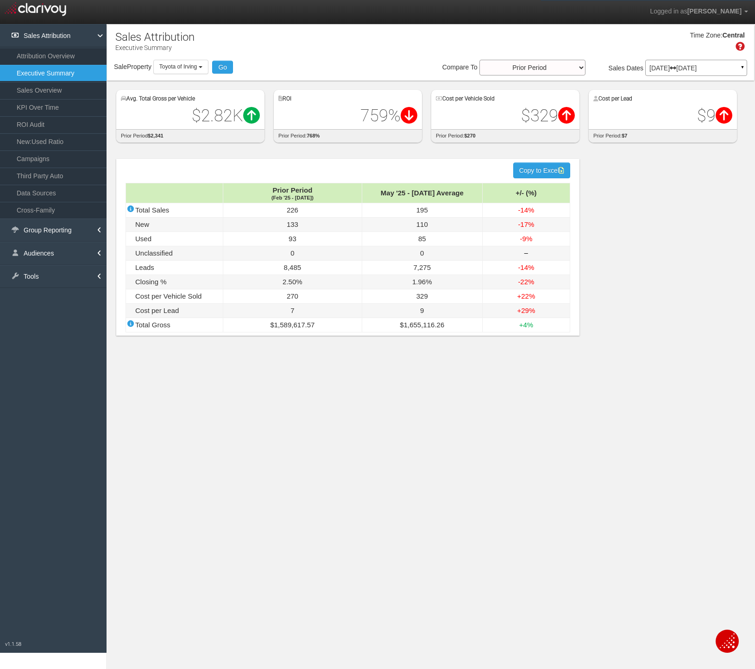
click at [680, 69] on p "[DATE] [DATE]" at bounding box center [696, 68] width 94 height 6
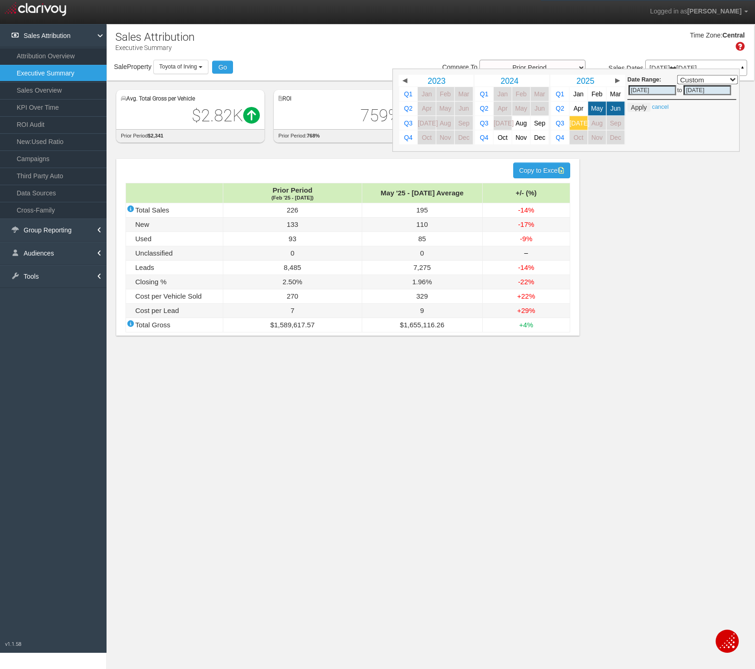
click at [574, 123] on link "[DATE]" at bounding box center [578, 123] width 18 height 14
select select ","
type input "[DATE]"
click at [642, 107] on button "Apply" at bounding box center [638, 107] width 23 height 9
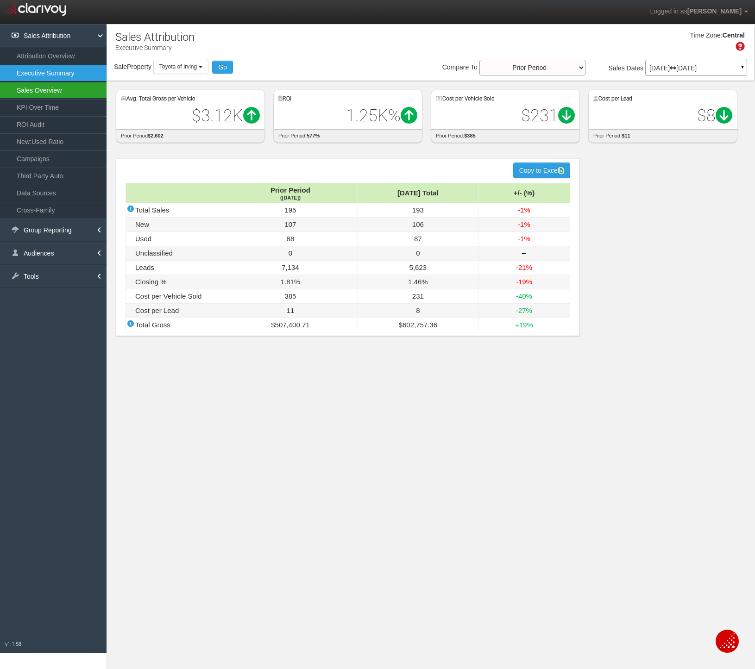
click at [37, 87] on link "Sales Overview" at bounding box center [53, 90] width 106 height 17
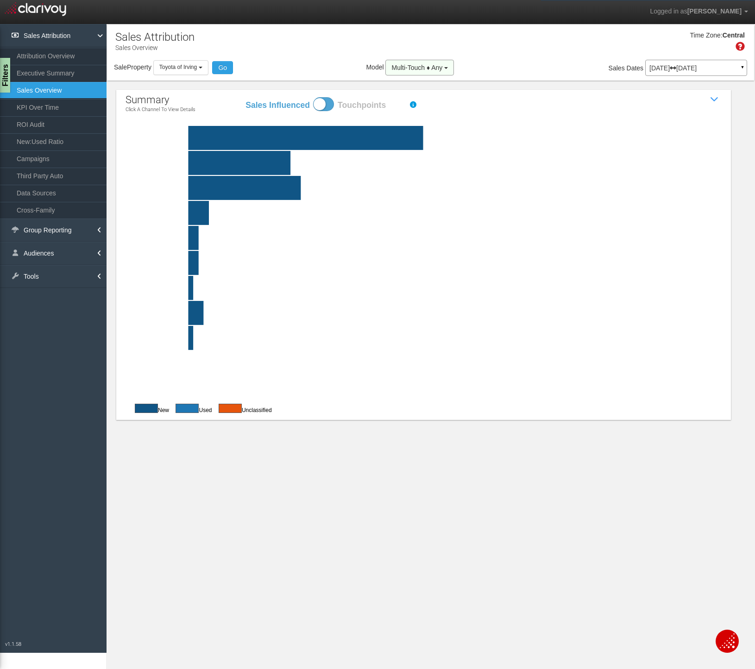
click at [426, 70] on span "Multi-Touch ♦ Any" at bounding box center [416, 67] width 51 height 7
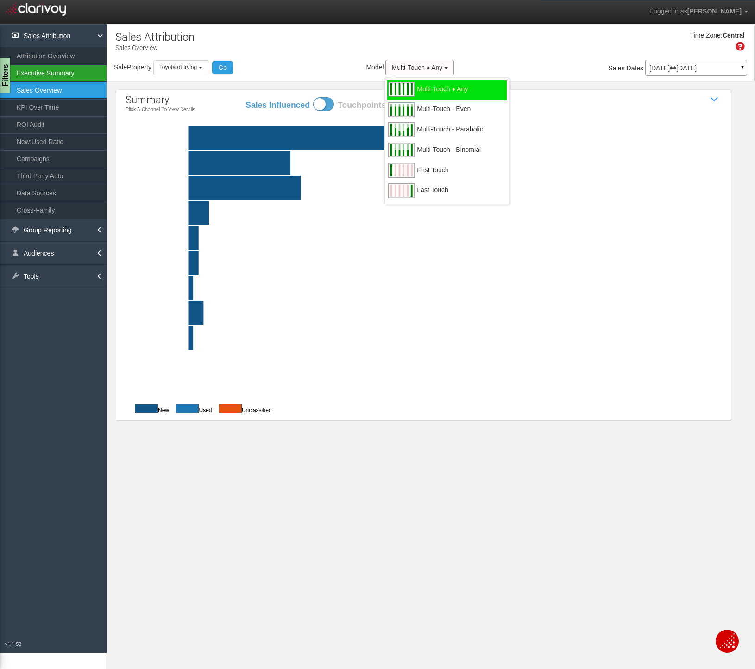
click at [41, 72] on link "Executive Summary" at bounding box center [53, 73] width 106 height 17
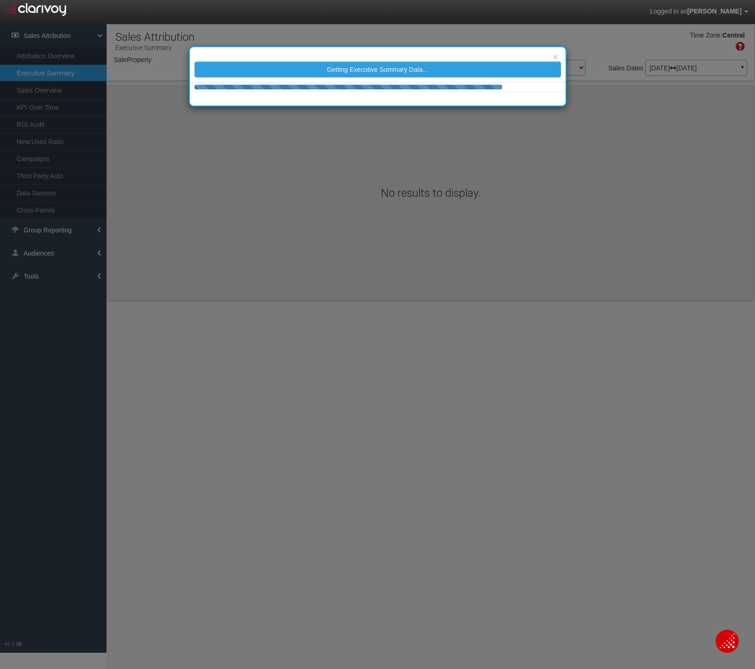
click at [39, 58] on body "Logged in as [PERSON_NAME] Edit Profile Change Password Signout Executive Summa…" at bounding box center [377, 346] width 755 height 693
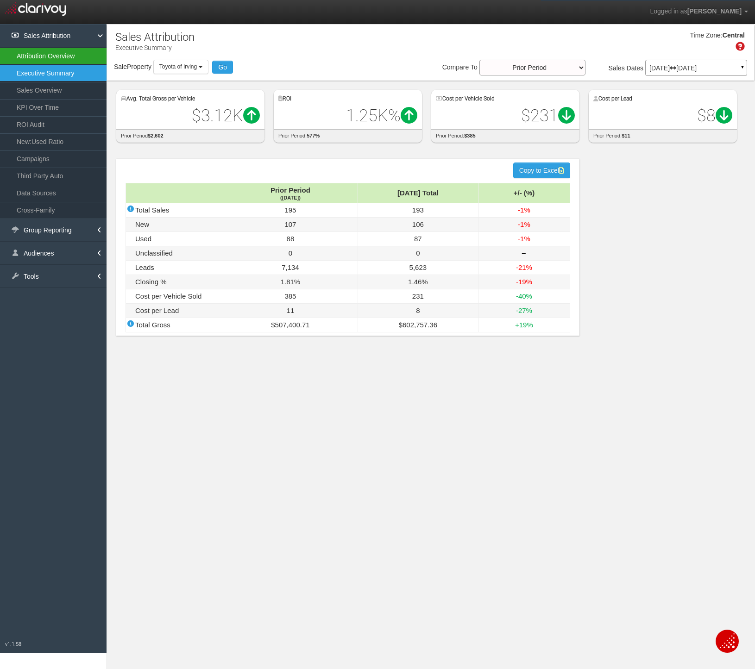
click at [39, 58] on link "Attribution Overview" at bounding box center [53, 56] width 106 height 17
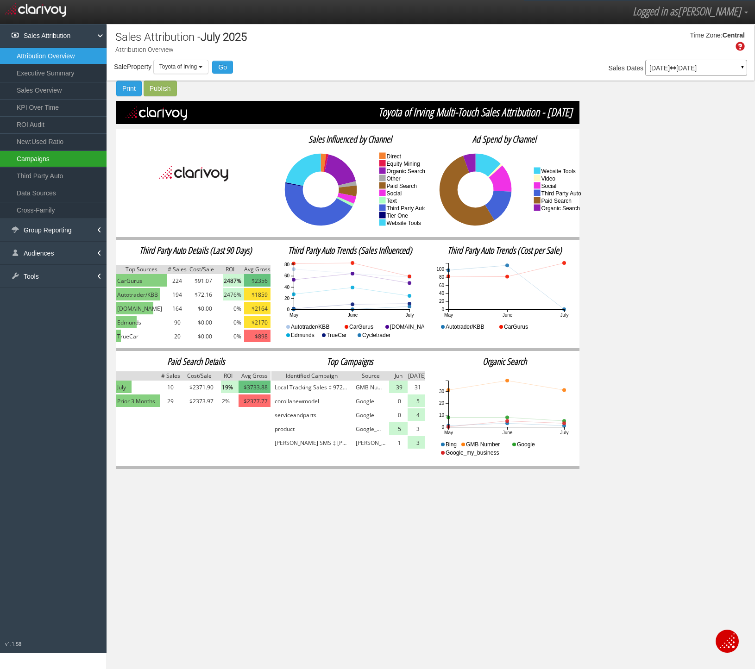
click at [34, 163] on link "Campaigns" at bounding box center [53, 158] width 106 height 17
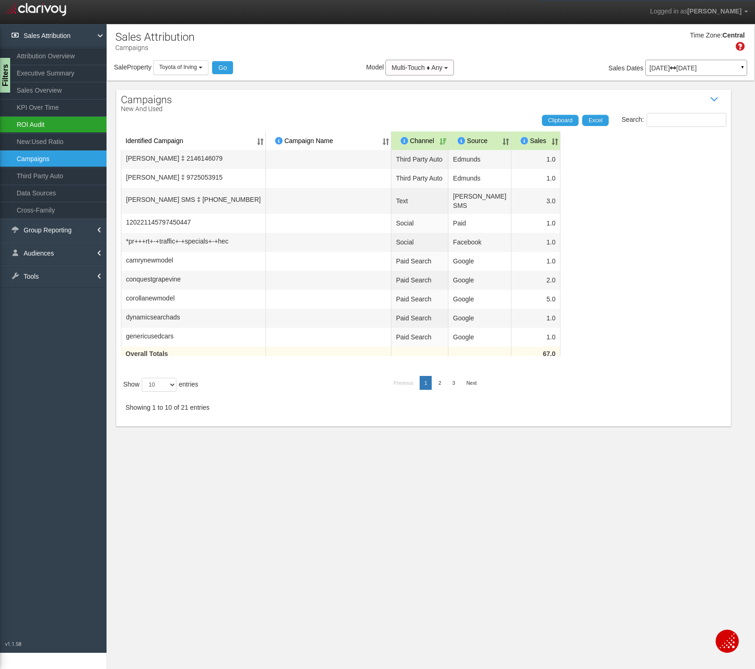
click at [31, 128] on link "ROI Audit" at bounding box center [53, 124] width 106 height 17
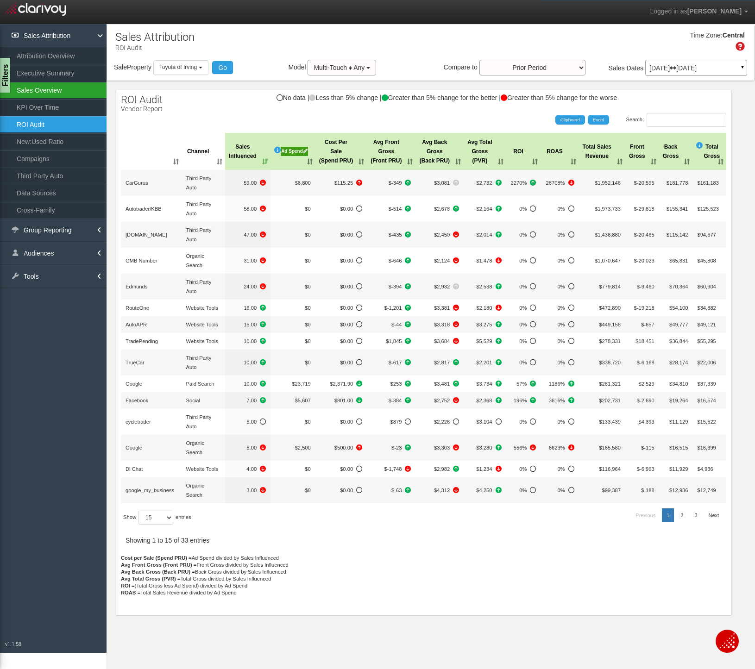
click at [48, 90] on link "Sales Overview" at bounding box center [53, 90] width 106 height 17
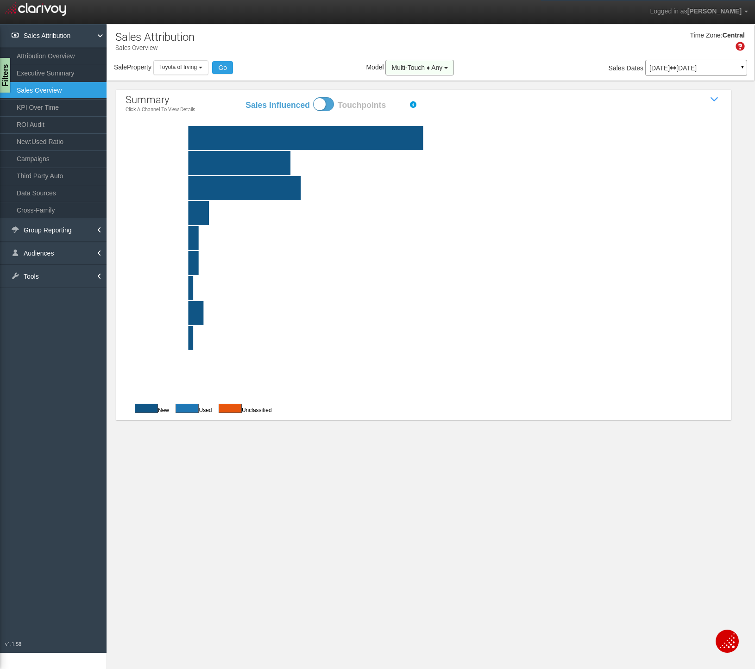
click at [424, 66] on span "Multi-Touch ♦ Any" at bounding box center [416, 67] width 51 height 7
